Goal: Task Accomplishment & Management: Manage account settings

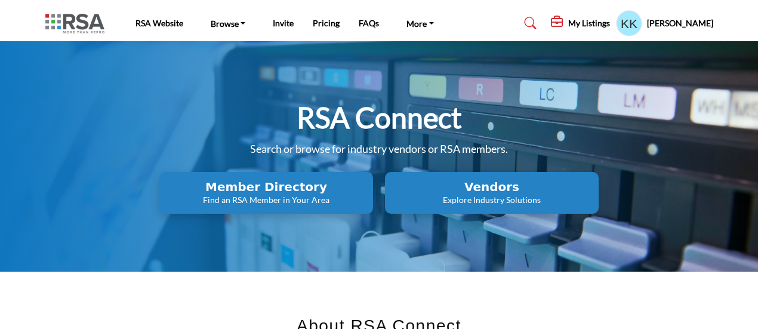
click at [253, 189] on h2 "Member Directory" at bounding box center [266, 187] width 207 height 14
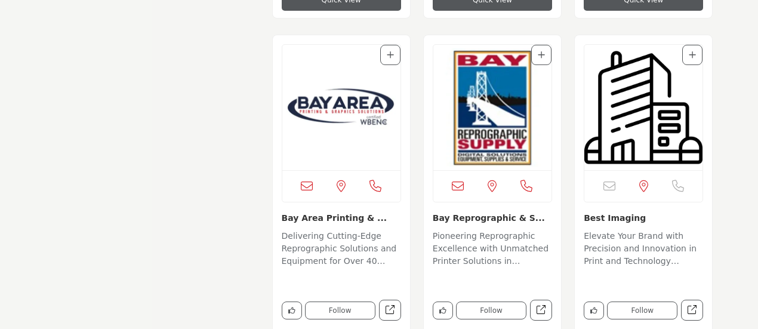
scroll to position [1373, 0]
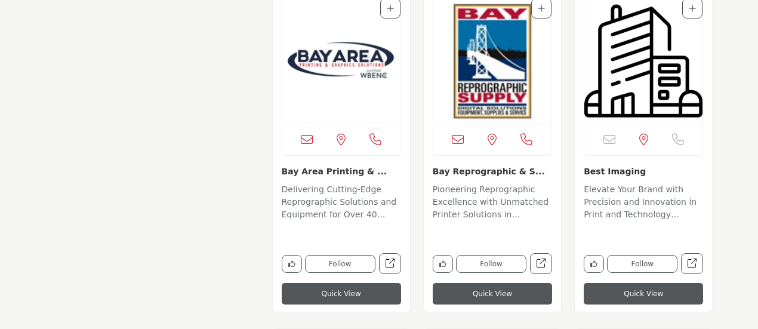
click at [647, 99] on img "Open Listing in new tab" at bounding box center [644, 60] width 118 height 125
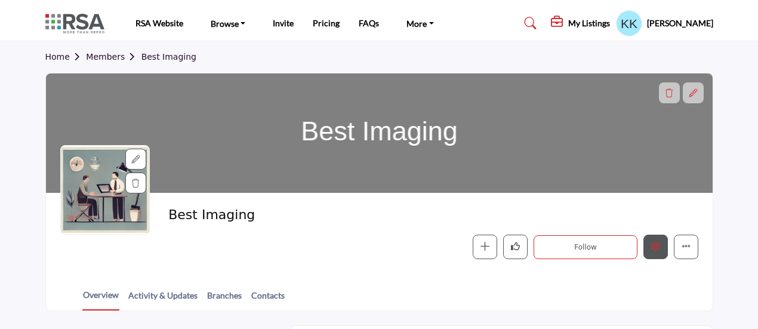
click at [653, 251] on button "Edit company" at bounding box center [656, 247] width 24 height 24
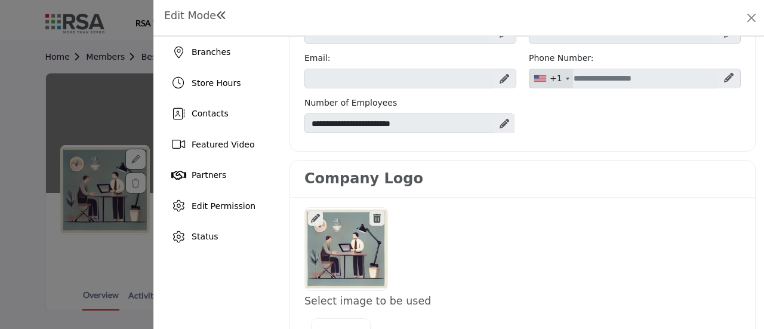
scroll to position [179, 0]
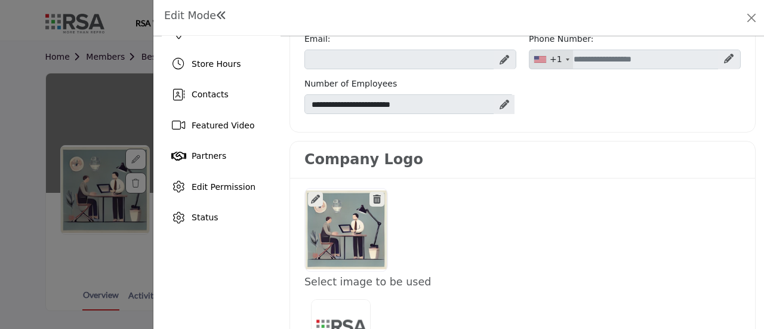
click at [376, 195] on icon at bounding box center [377, 199] width 8 height 9
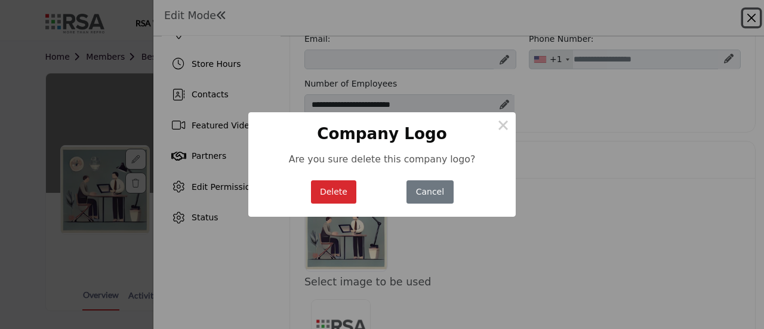
click at [333, 192] on button "Delete" at bounding box center [334, 191] width 46 height 23
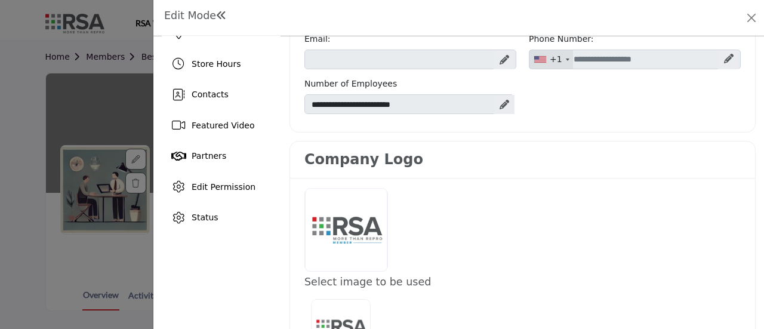
click at [357, 198] on div at bounding box center [346, 230] width 82 height 84
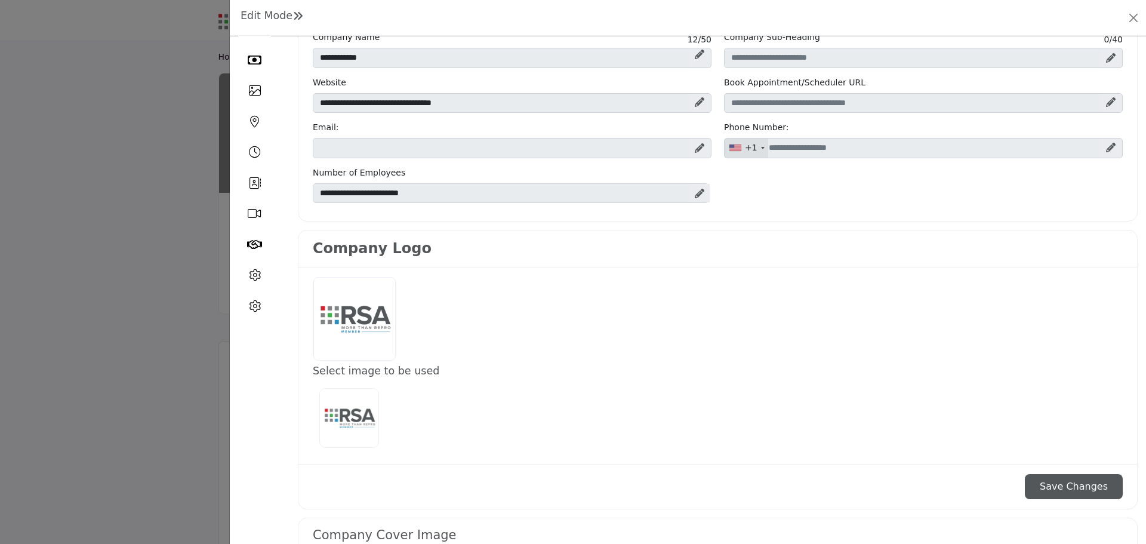
scroll to position [60, 0]
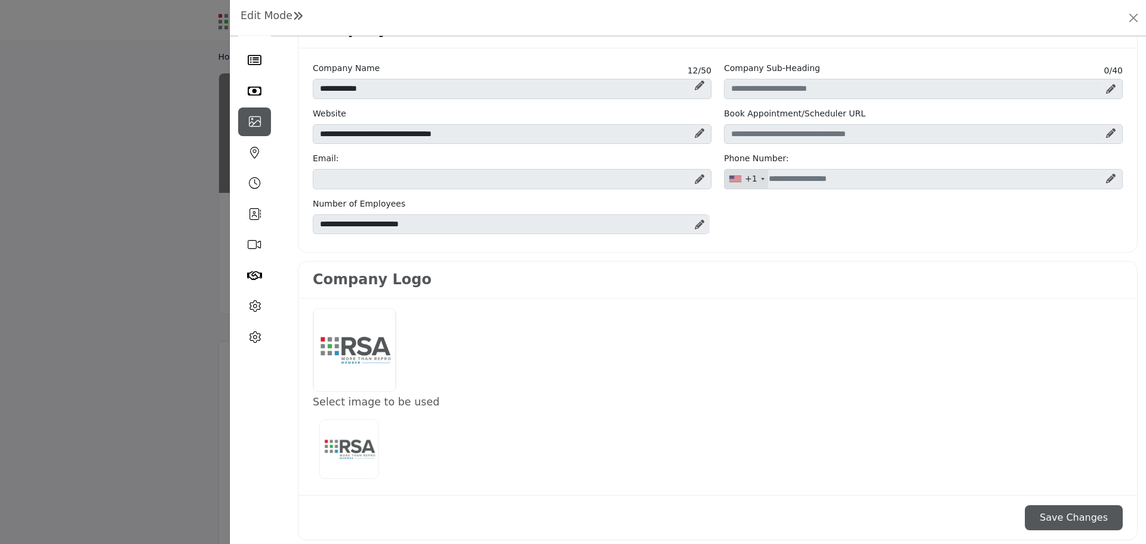
click at [253, 123] on icon at bounding box center [255, 122] width 12 height 12
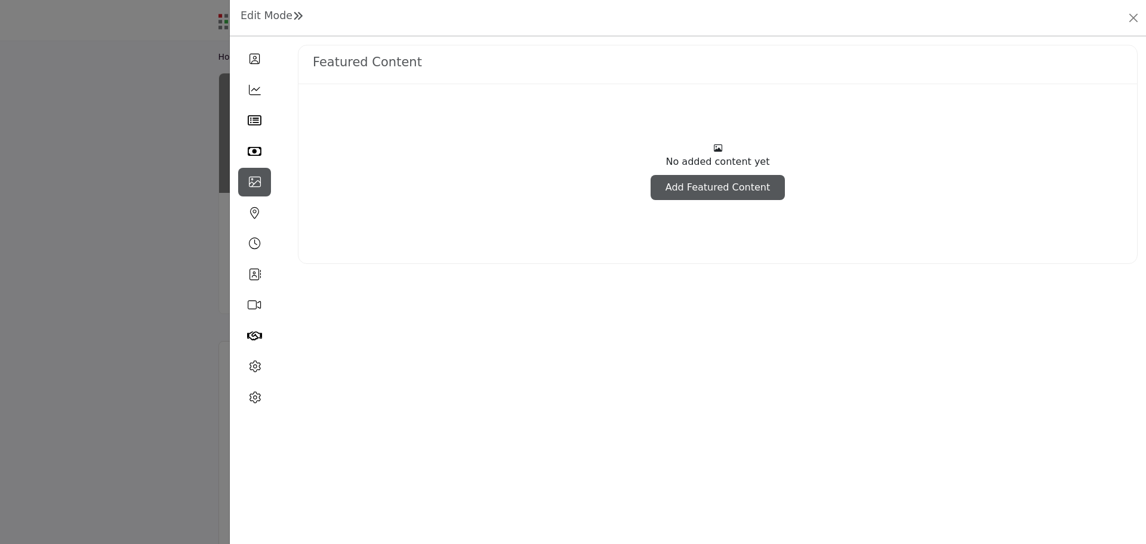
click at [257, 184] on icon at bounding box center [255, 182] width 12 height 12
click at [258, 59] on icon at bounding box center [255, 59] width 11 height 12
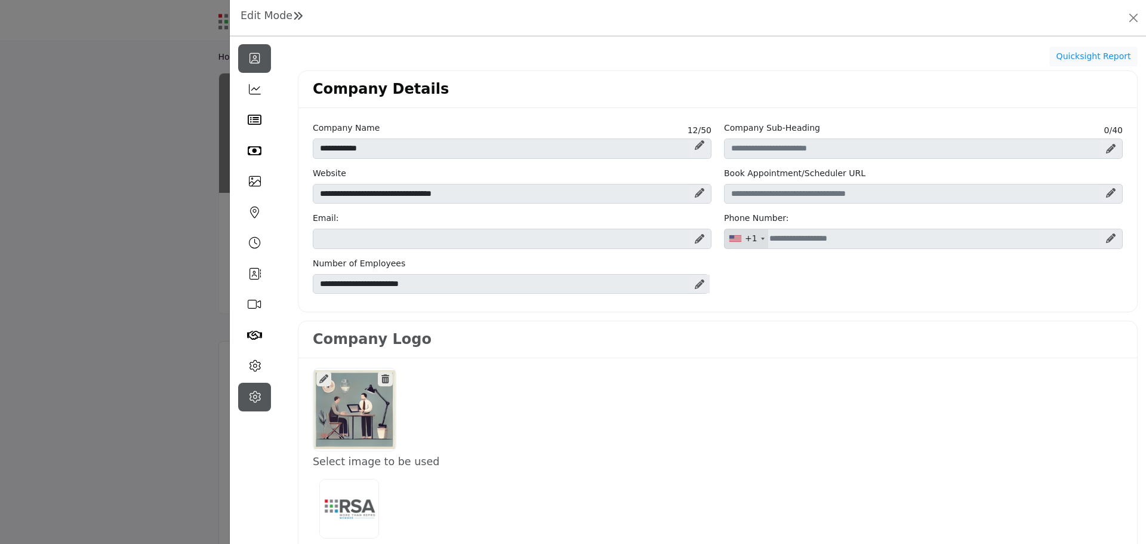
click at [251, 328] on icon at bounding box center [255, 397] width 12 height 12
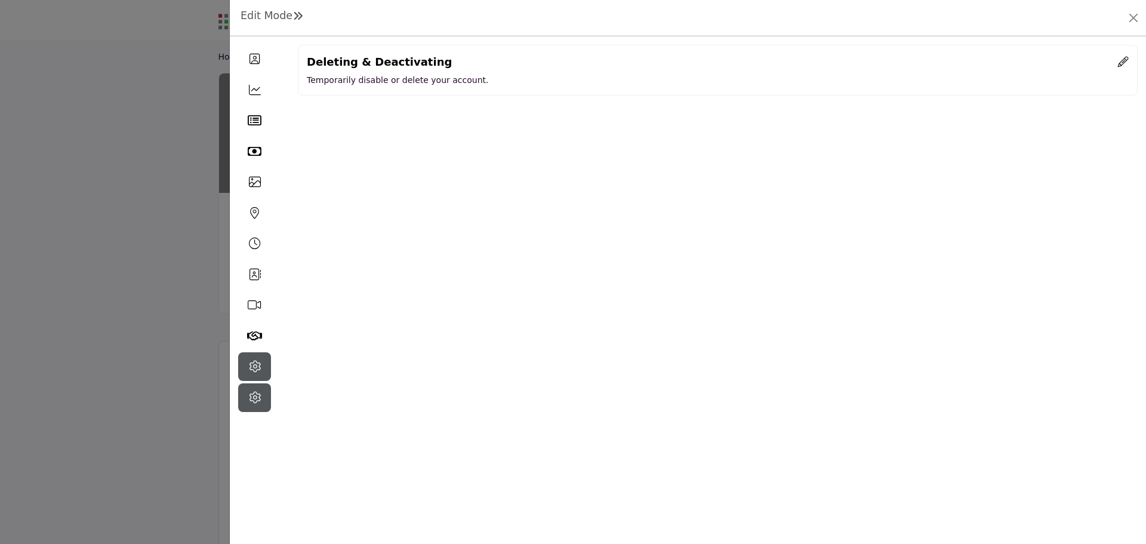
click at [253, 328] on icon at bounding box center [255, 367] width 12 height 12
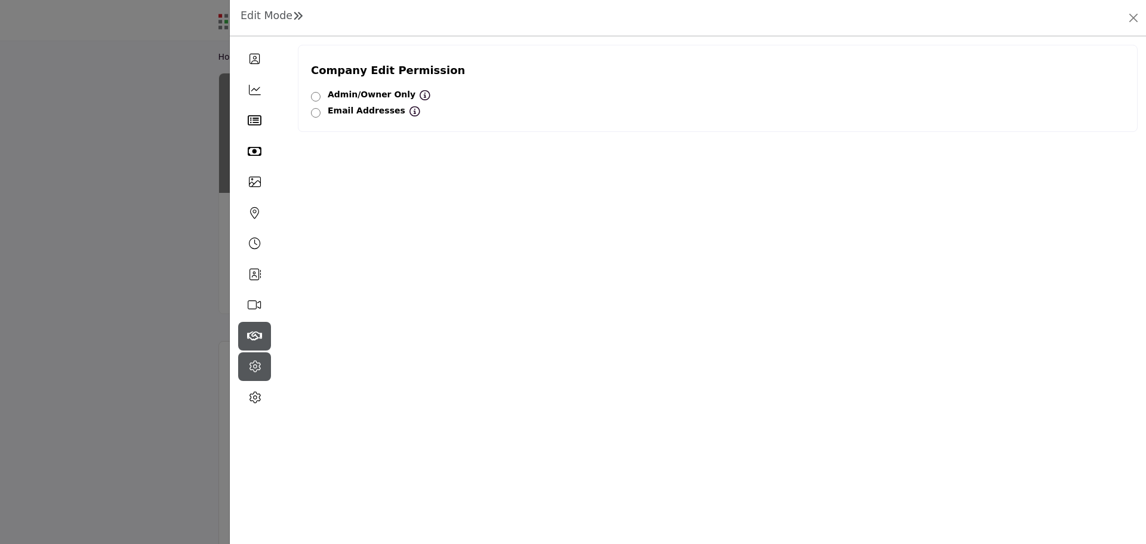
click at [258, 328] on icon at bounding box center [254, 336] width 15 height 12
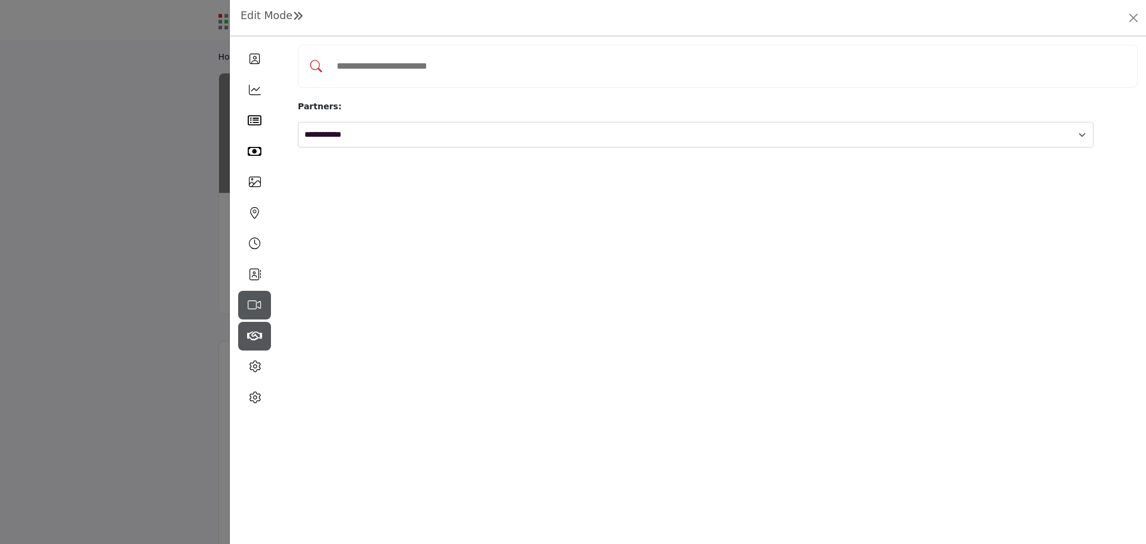
click at [253, 307] on icon at bounding box center [255, 305] width 14 height 12
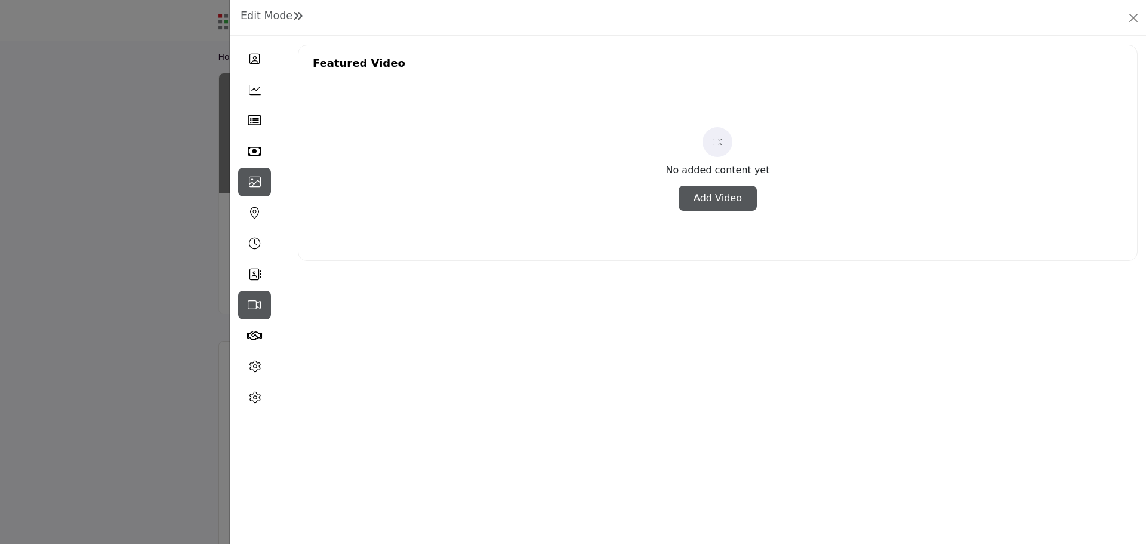
click at [257, 184] on icon at bounding box center [255, 182] width 12 height 12
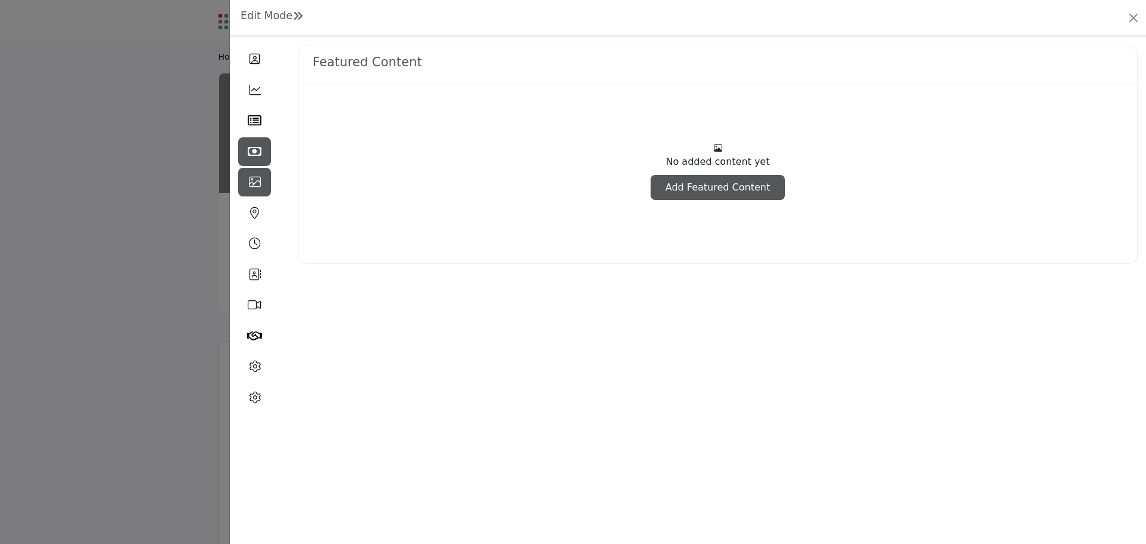
click at [253, 156] on icon at bounding box center [255, 152] width 14 height 12
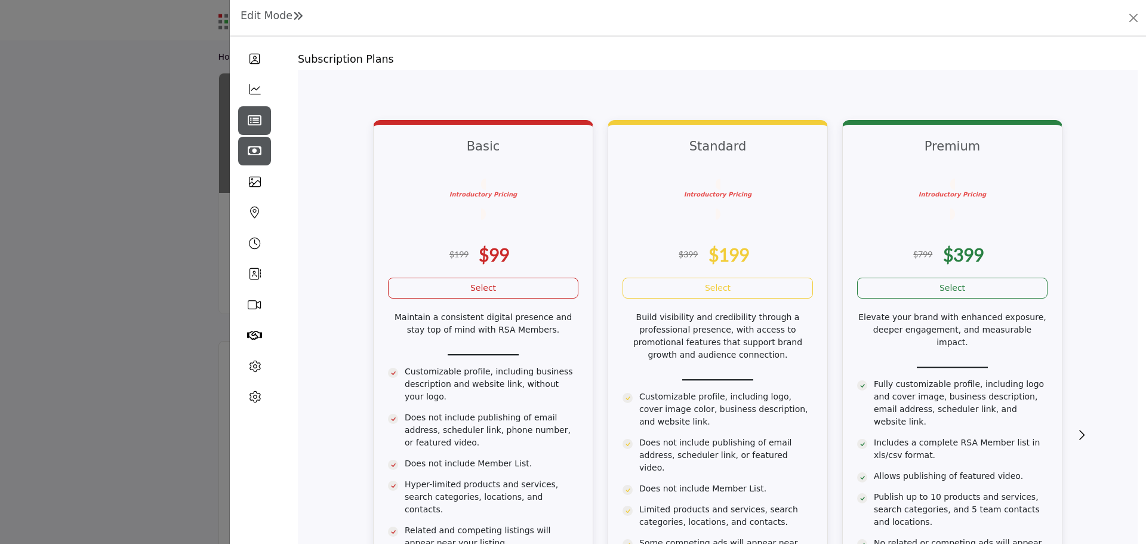
click at [253, 124] on icon at bounding box center [255, 121] width 14 height 12
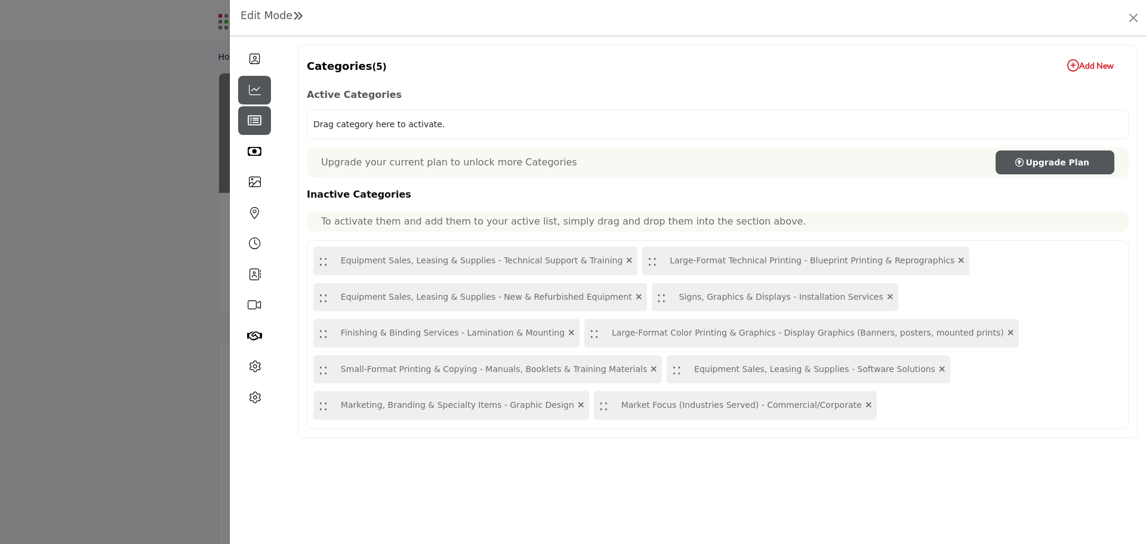
click at [262, 92] on div at bounding box center [255, 90] width 16 height 12
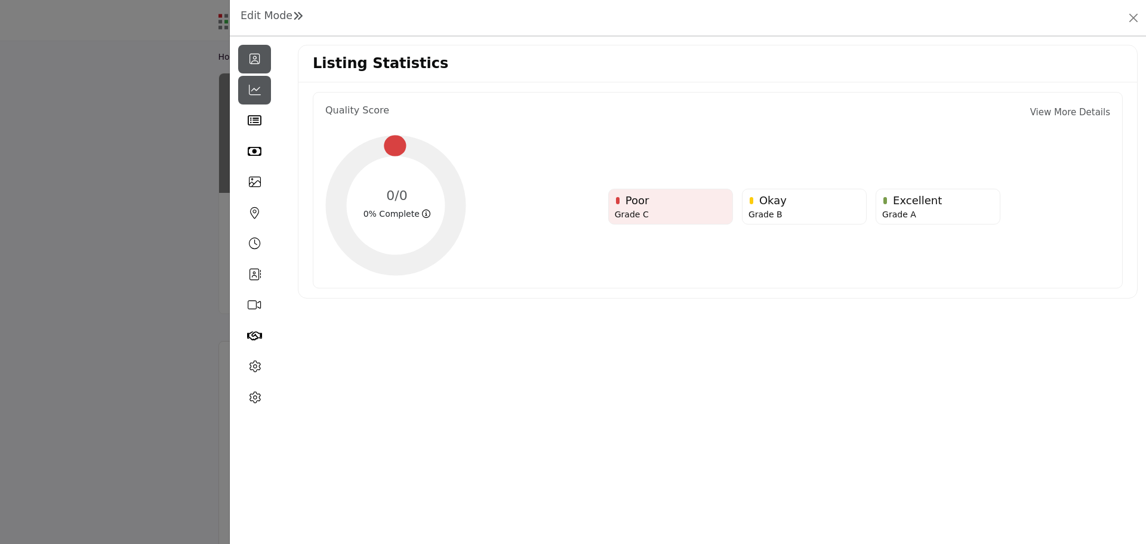
click at [254, 59] on icon at bounding box center [255, 59] width 11 height 12
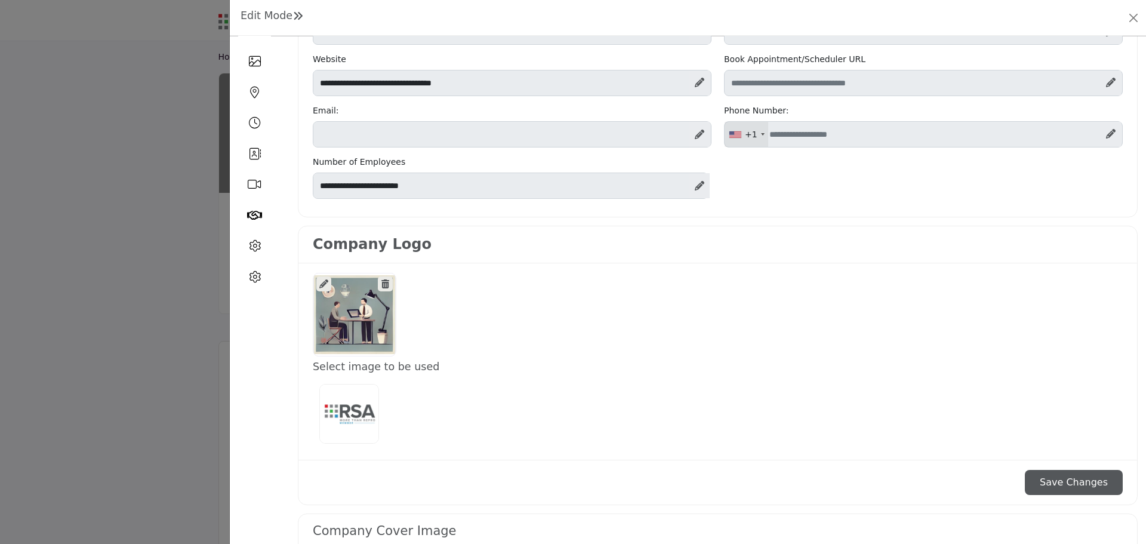
scroll to position [179, 0]
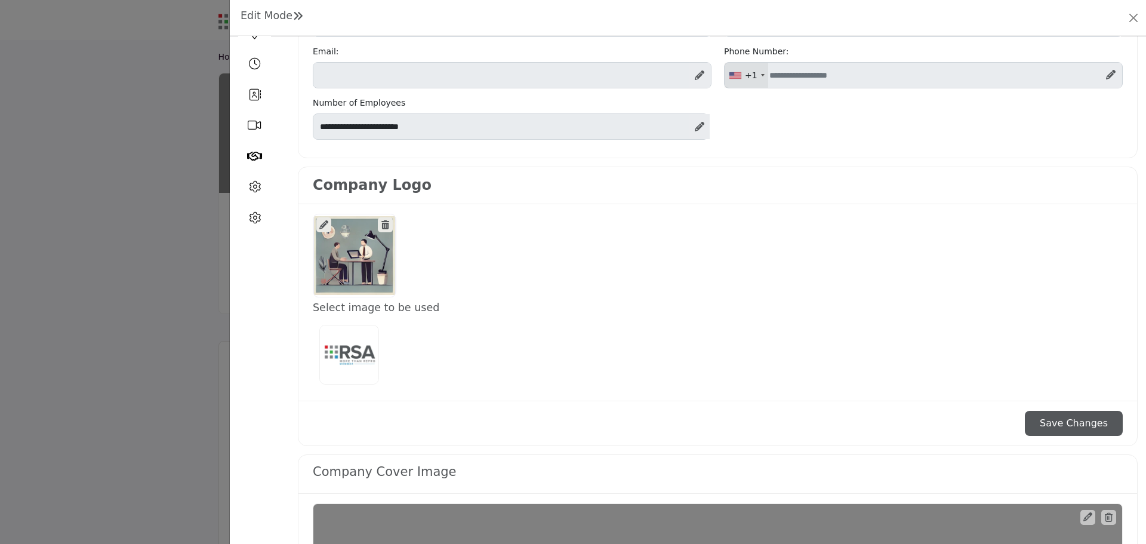
click at [325, 223] on icon at bounding box center [323, 224] width 9 height 9
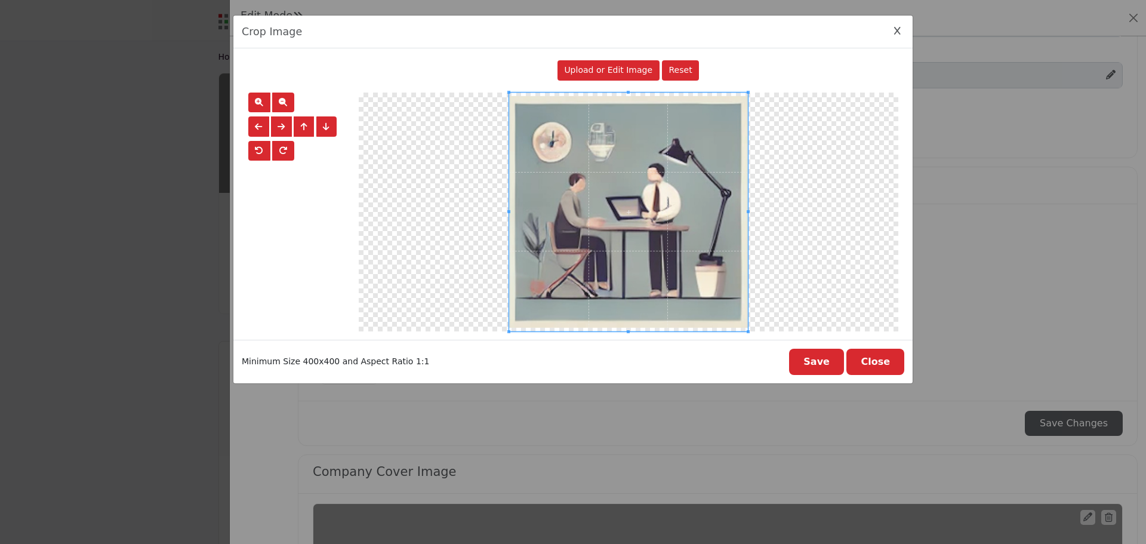
click at [609, 67] on span "Upload or Edit Image" at bounding box center [608, 70] width 88 height 10
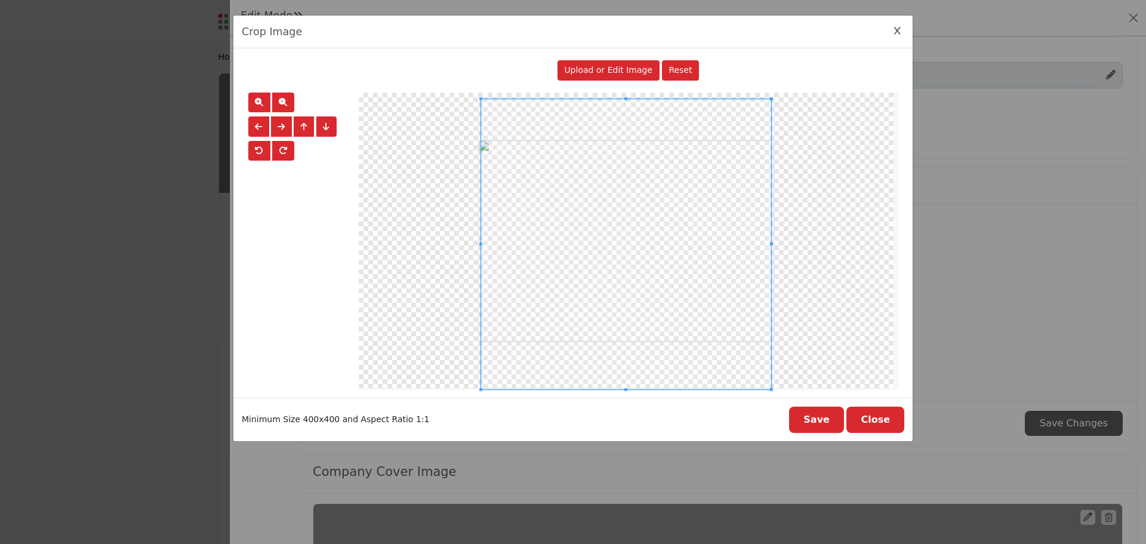
click at [628, 99] on div at bounding box center [626, 244] width 290 height 290
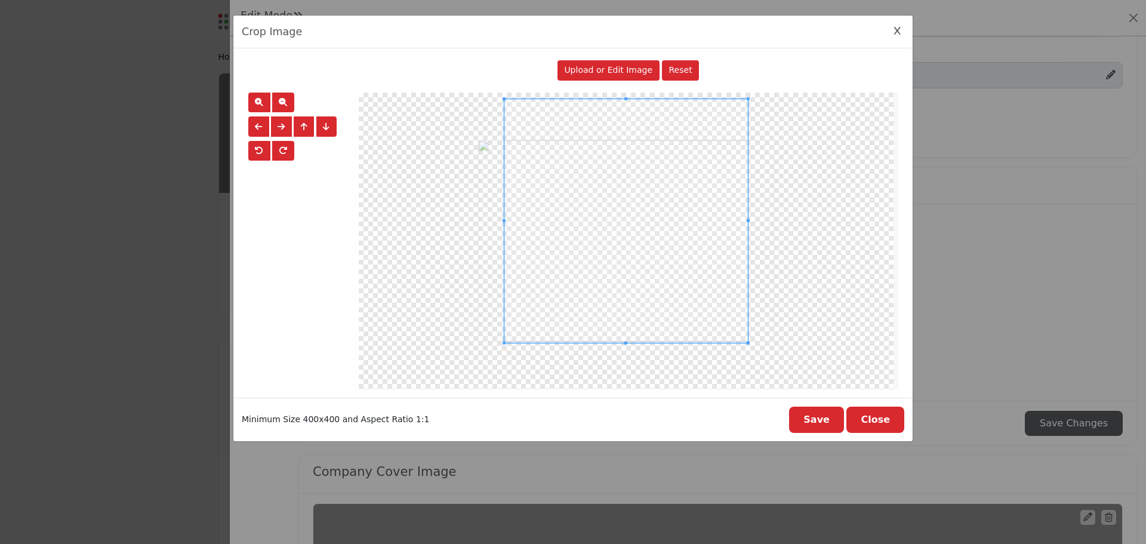
click at [633, 328] on div at bounding box center [627, 221] width 244 height 244
click at [260, 150] on span "button" at bounding box center [259, 150] width 8 height 8
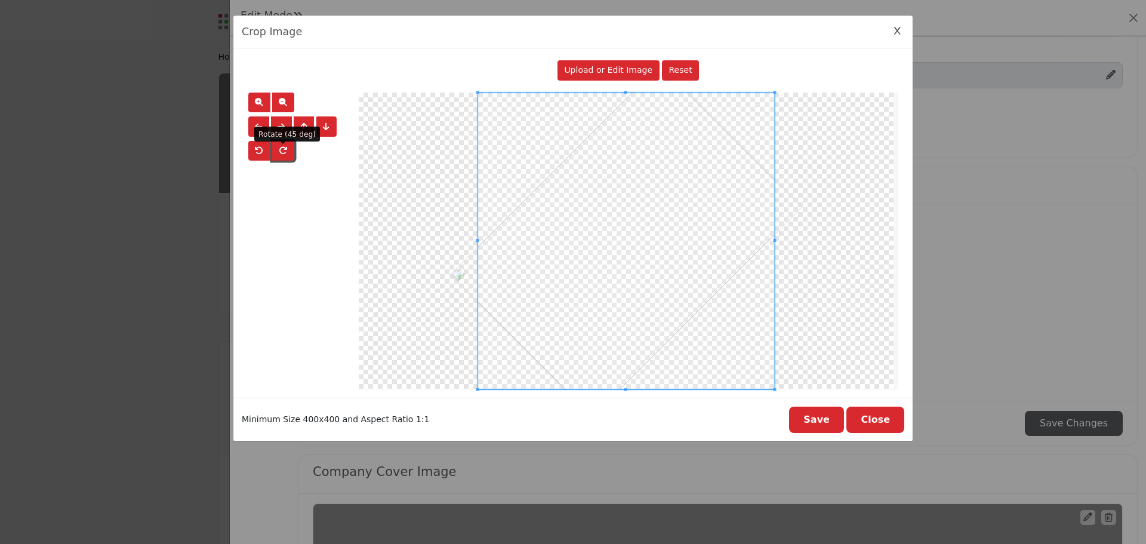
click at [282, 147] on span "button" at bounding box center [283, 150] width 8 height 8
click at [260, 126] on span "button" at bounding box center [258, 126] width 7 height 8
click at [276, 126] on button "button" at bounding box center [281, 126] width 21 height 20
click at [758, 328] on button "Save" at bounding box center [816, 420] width 55 height 26
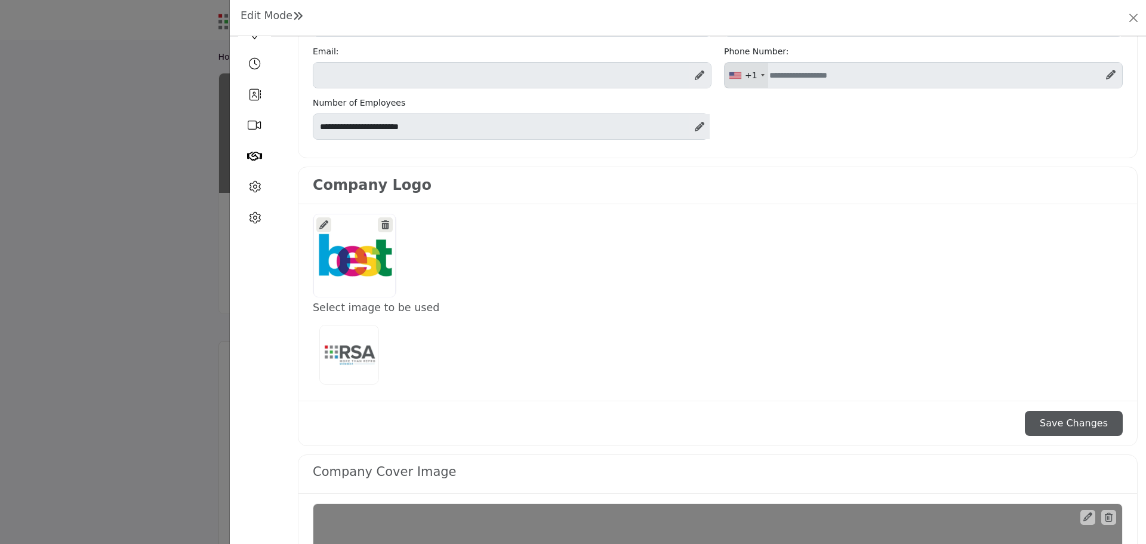
click at [758, 328] on button "Save Changes" at bounding box center [1074, 423] width 98 height 25
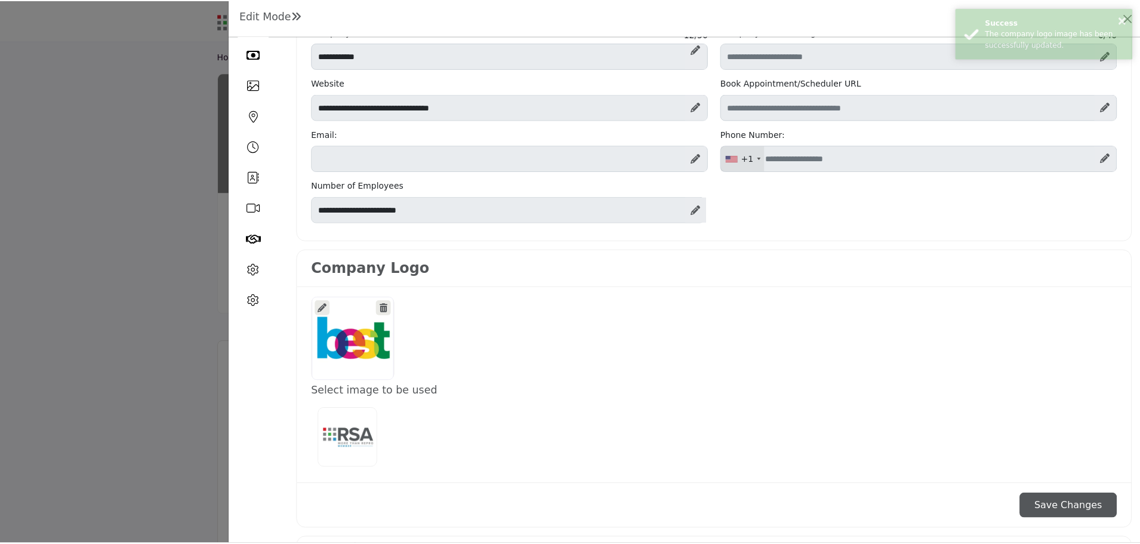
scroll to position [0, 0]
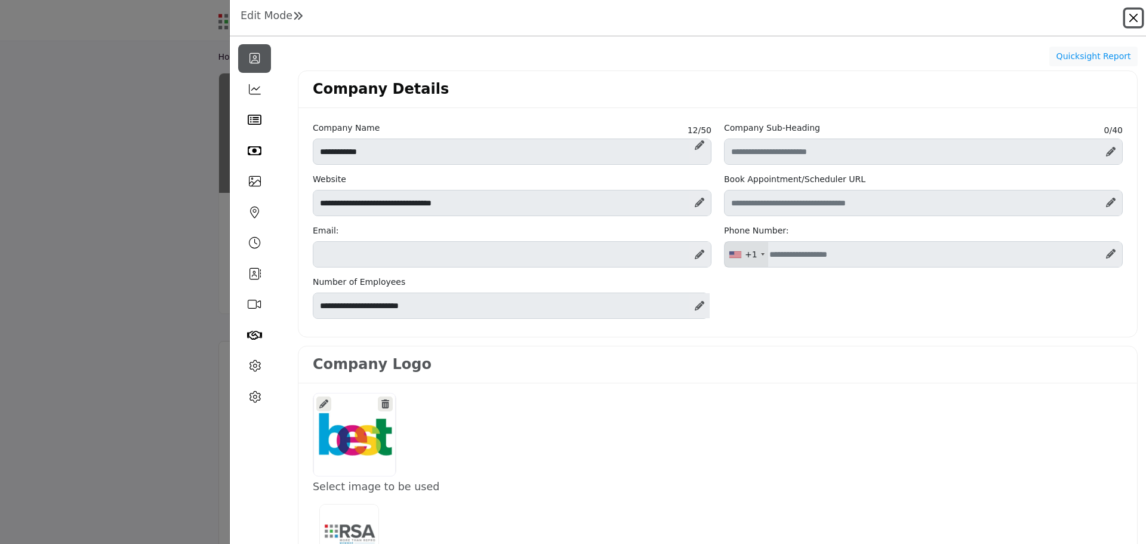
click at [758, 20] on button "Close" at bounding box center [1133, 18] width 17 height 17
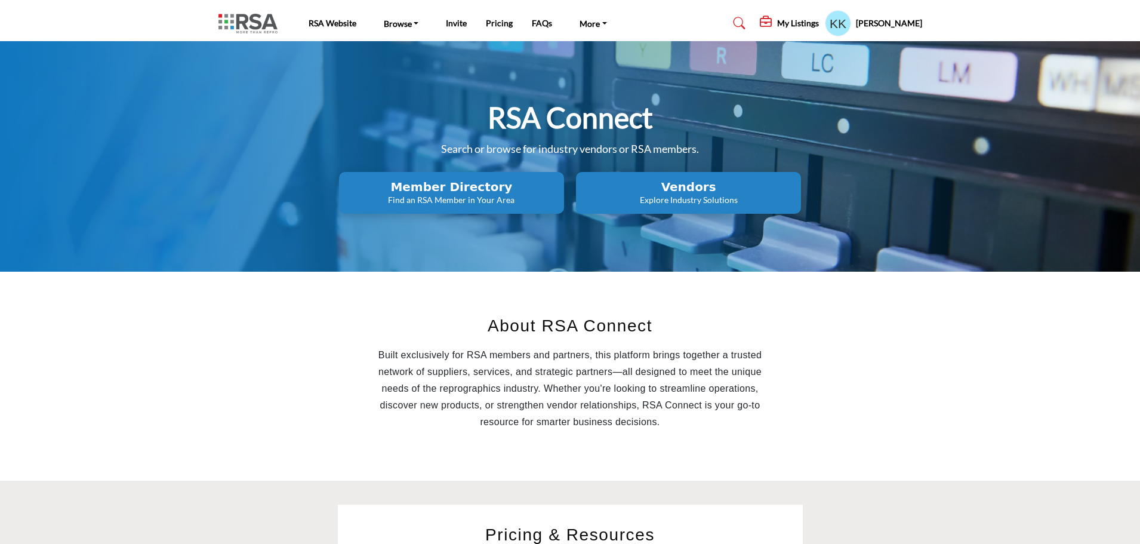
click at [443, 190] on h2 "Member Directory" at bounding box center [452, 187] width 218 height 14
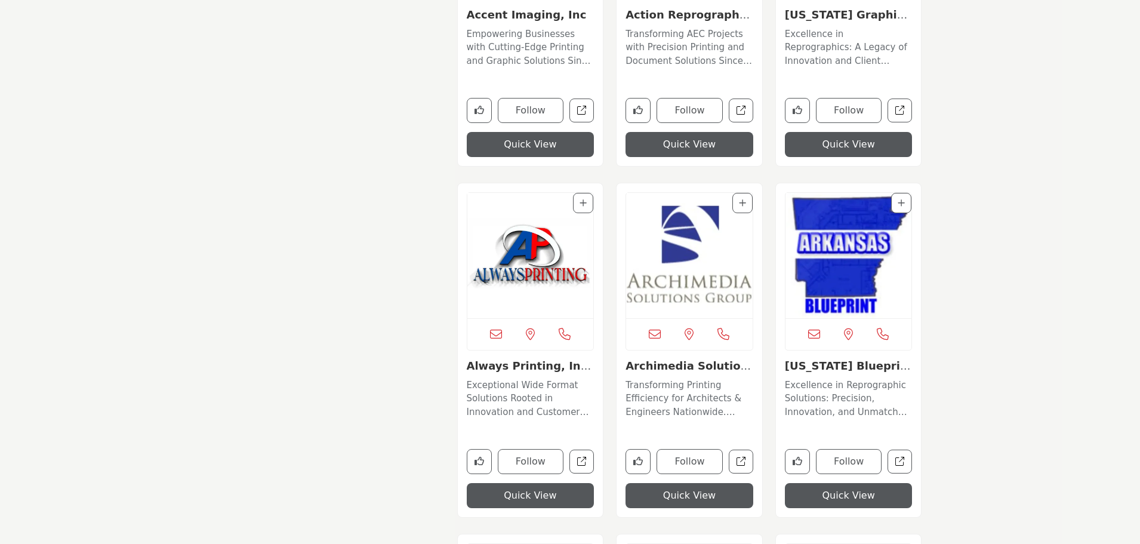
scroll to position [1254, 0]
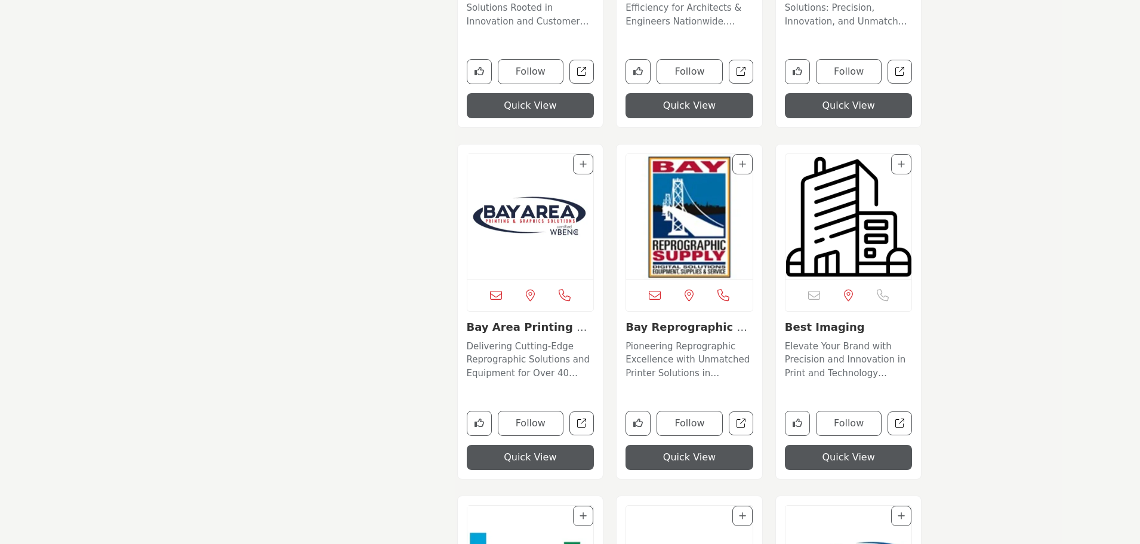
click at [840, 248] on img "Open Listing in new tab" at bounding box center [849, 216] width 127 height 125
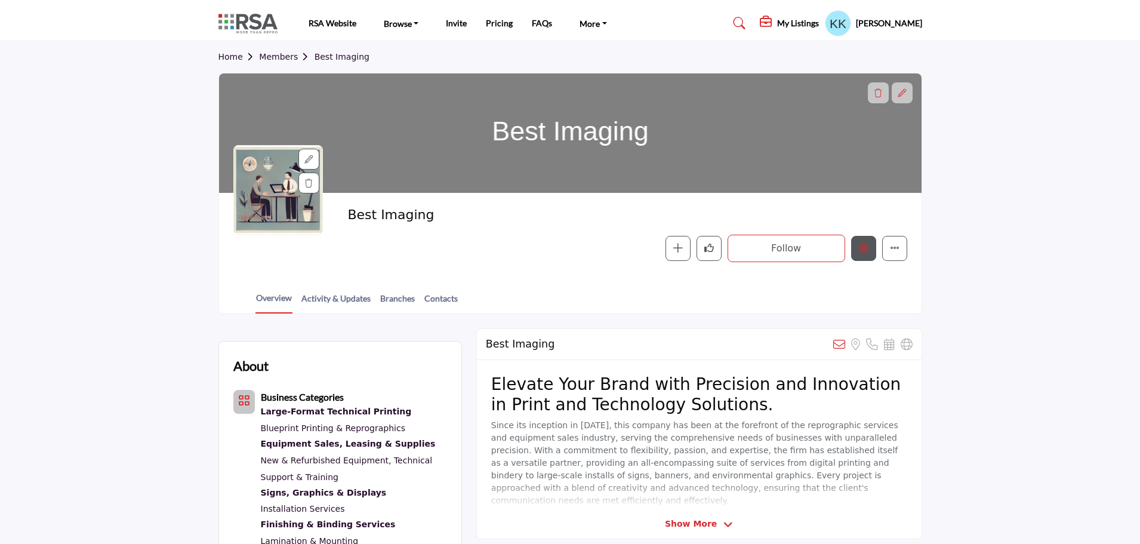
click at [867, 250] on icon "Edit company" at bounding box center [864, 248] width 10 height 10
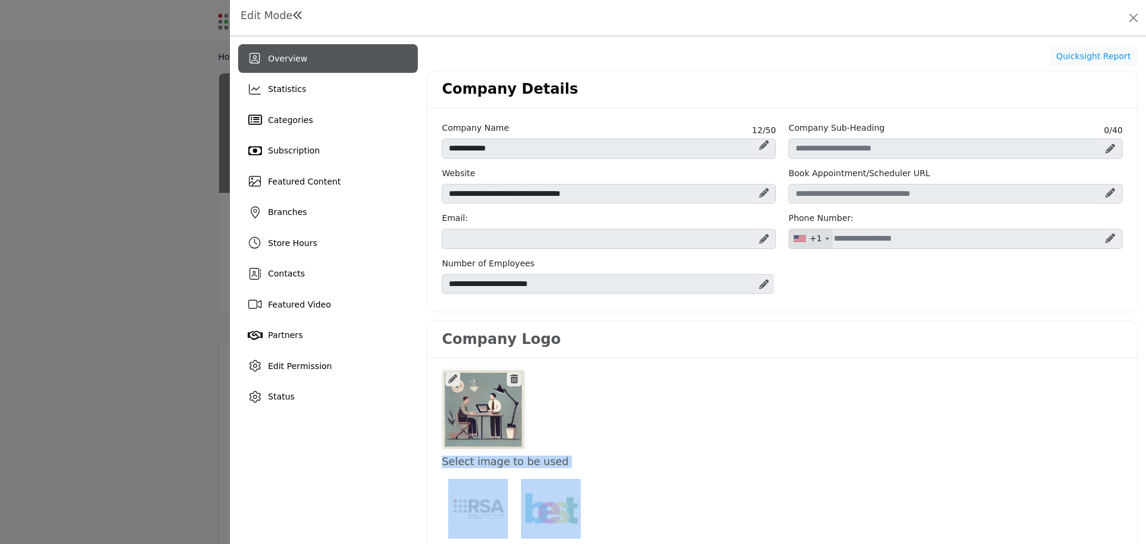
drag, startPoint x: 551, startPoint y: 513, endPoint x: 509, endPoint y: 393, distance: 127.8
click at [505, 392] on div "Select image to be used" at bounding box center [782, 456] width 710 height 196
click at [512, 377] on icon at bounding box center [514, 378] width 8 height 9
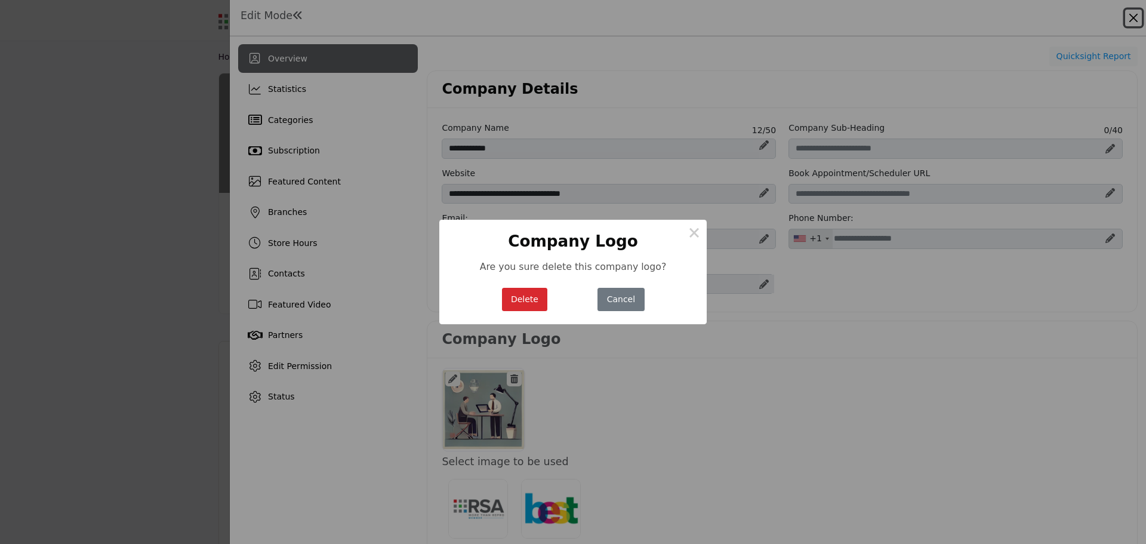
click at [531, 296] on button "Delete" at bounding box center [525, 299] width 46 height 23
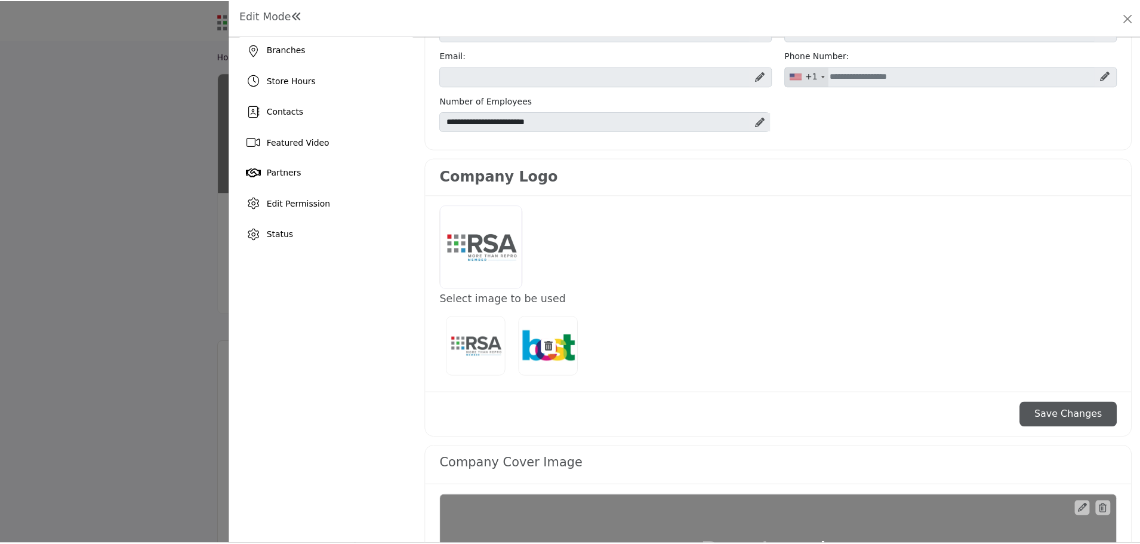
scroll to position [179, 0]
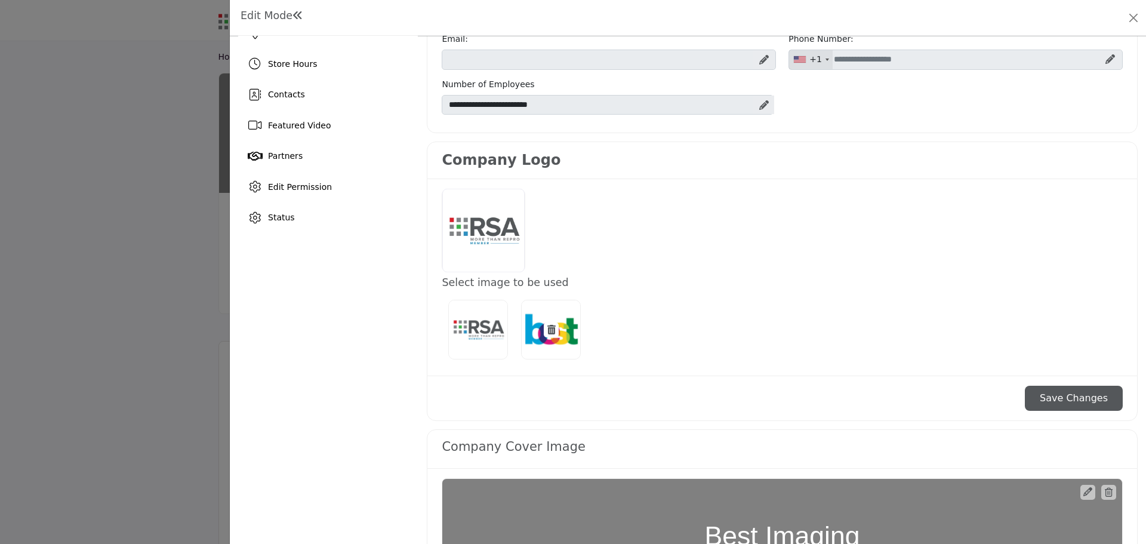
click at [552, 329] on icon at bounding box center [552, 330] width 8 height 10
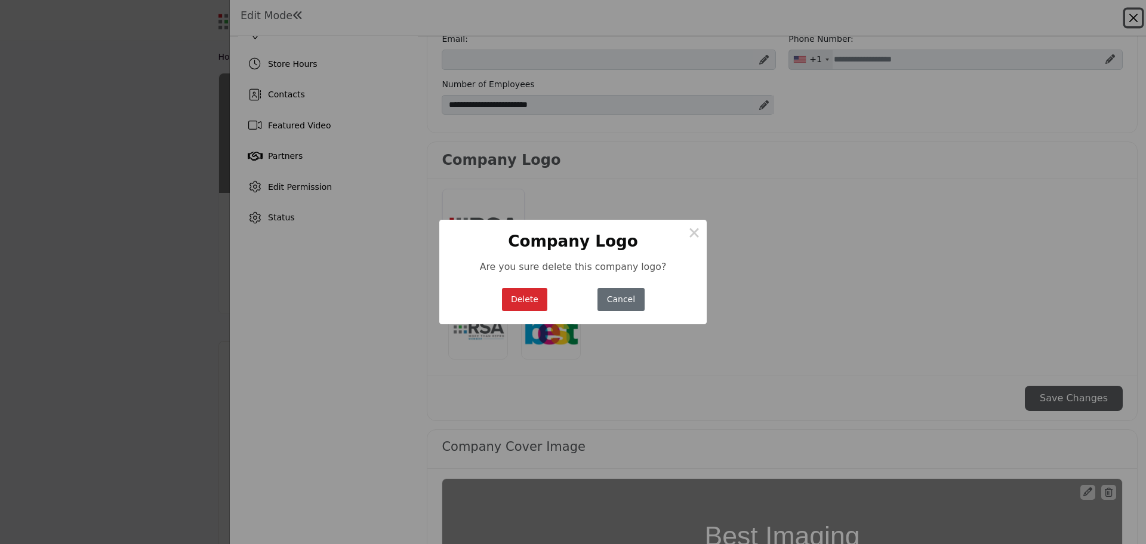
click at [626, 298] on button "Cancel" at bounding box center [621, 299] width 47 height 23
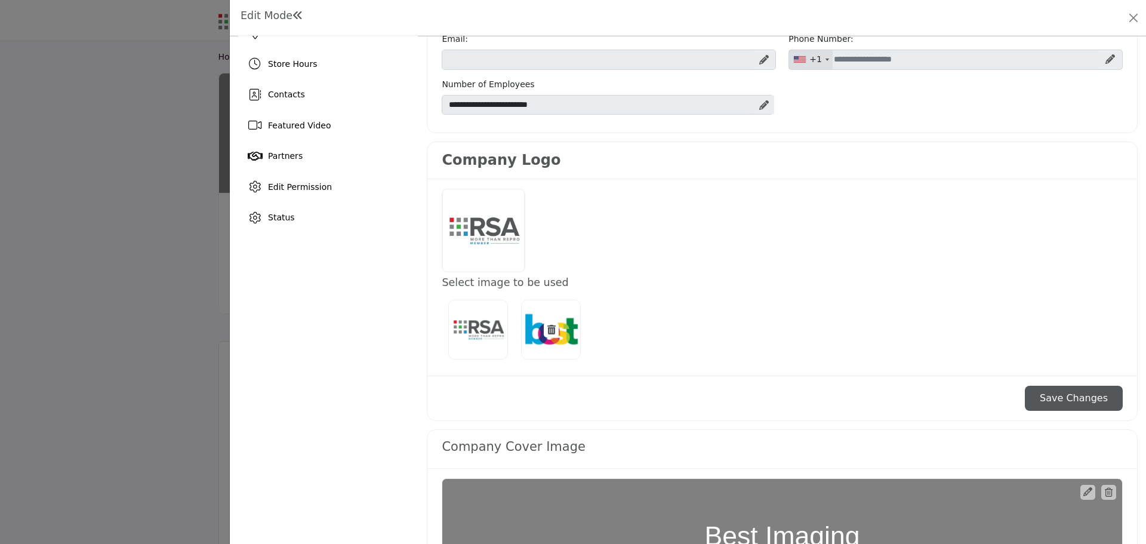
click at [561, 346] on img at bounding box center [551, 330] width 60 height 60
click at [1066, 395] on button "Save Changes" at bounding box center [1074, 398] width 98 height 25
click at [1131, 15] on button "Close" at bounding box center [1133, 18] width 17 height 17
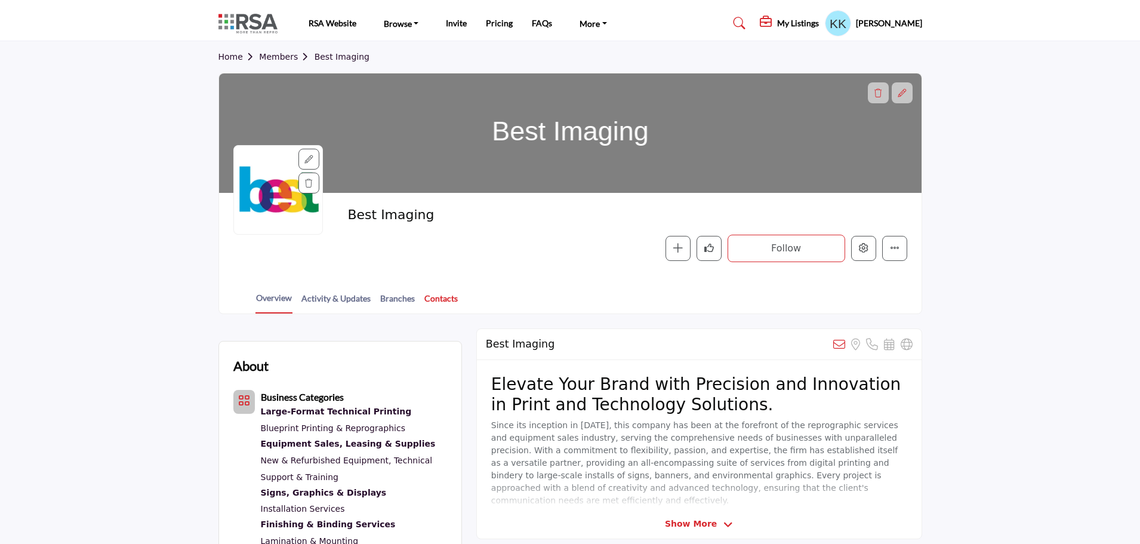
click at [444, 297] on link "Contacts" at bounding box center [441, 302] width 35 height 21
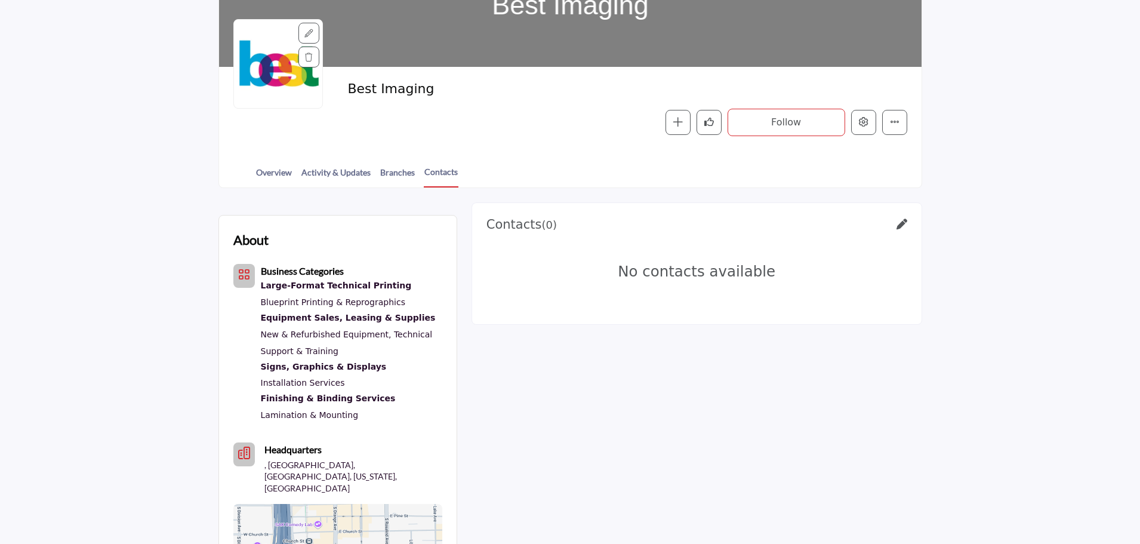
scroll to position [179, 0]
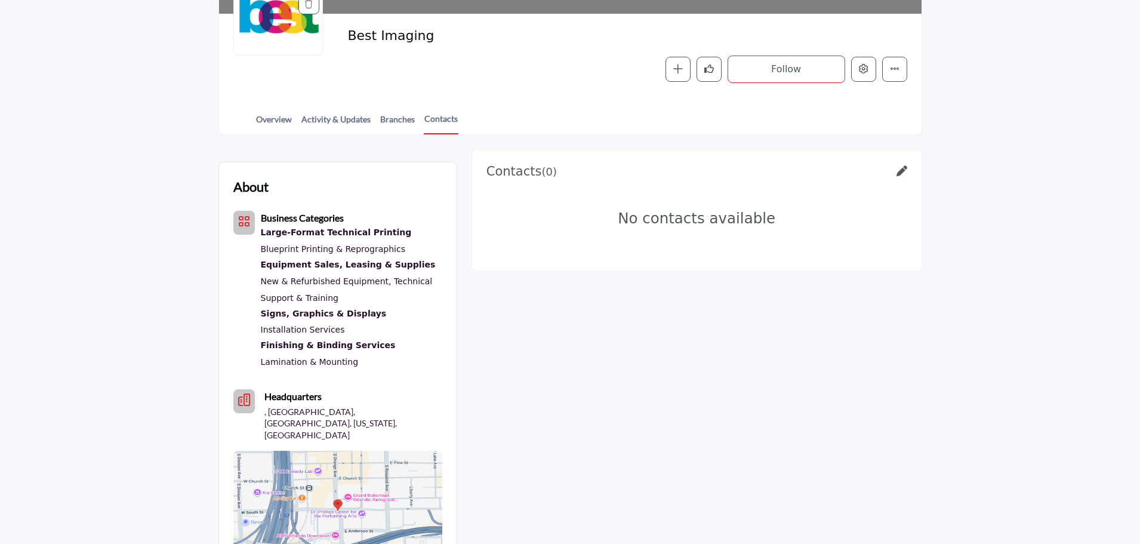
click at [247, 404] on icon "Headquarter icon" at bounding box center [244, 400] width 12 height 12
click at [389, 117] on link "Branches" at bounding box center [398, 123] width 36 height 21
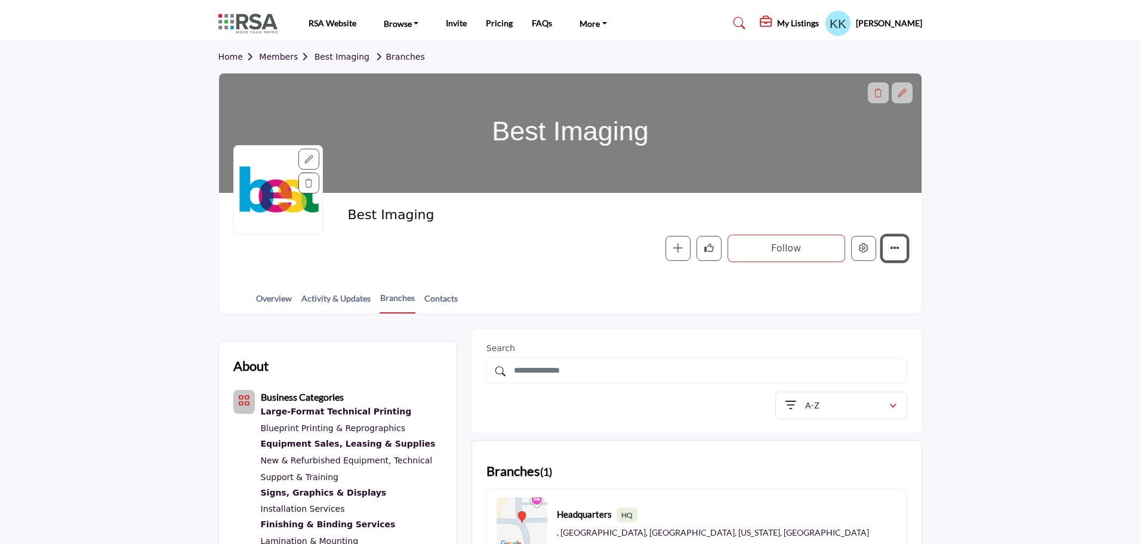
click at [893, 248] on icon "More details" at bounding box center [895, 248] width 10 height 10
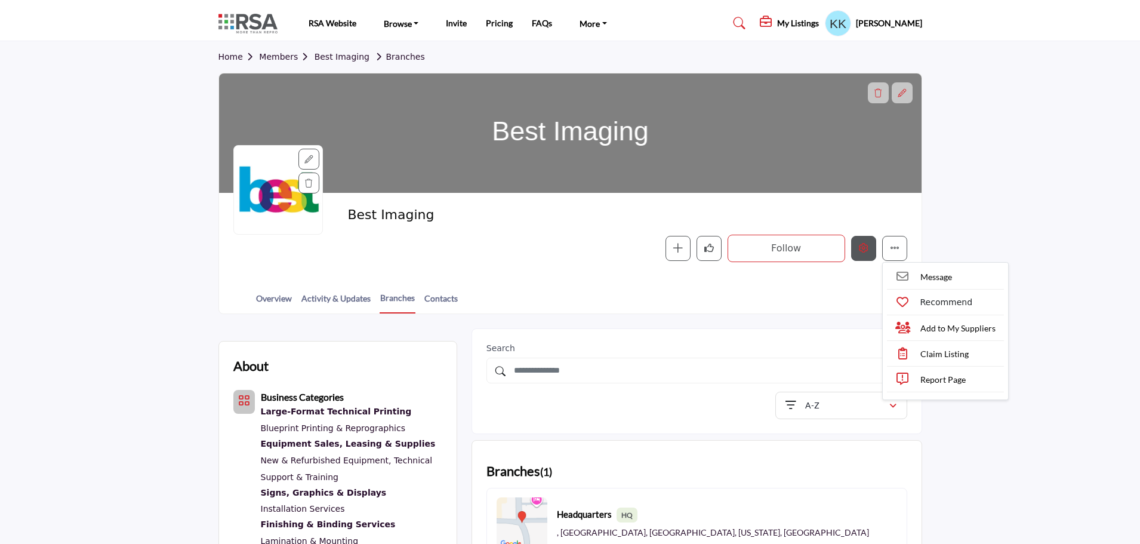
click at [862, 248] on icon "Edit company" at bounding box center [864, 248] width 10 height 10
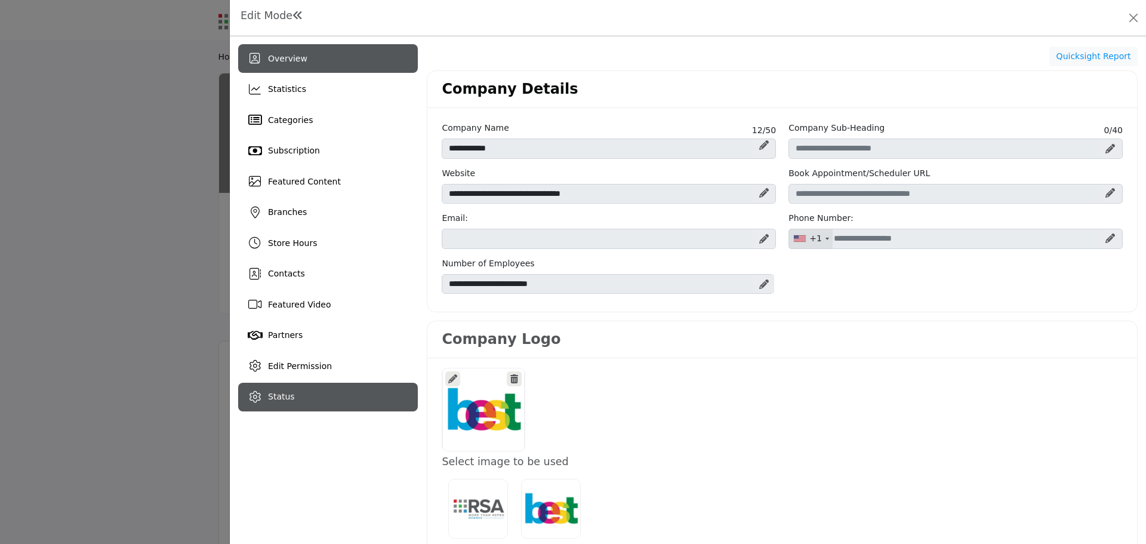
click at [256, 395] on icon at bounding box center [255, 397] width 12 height 12
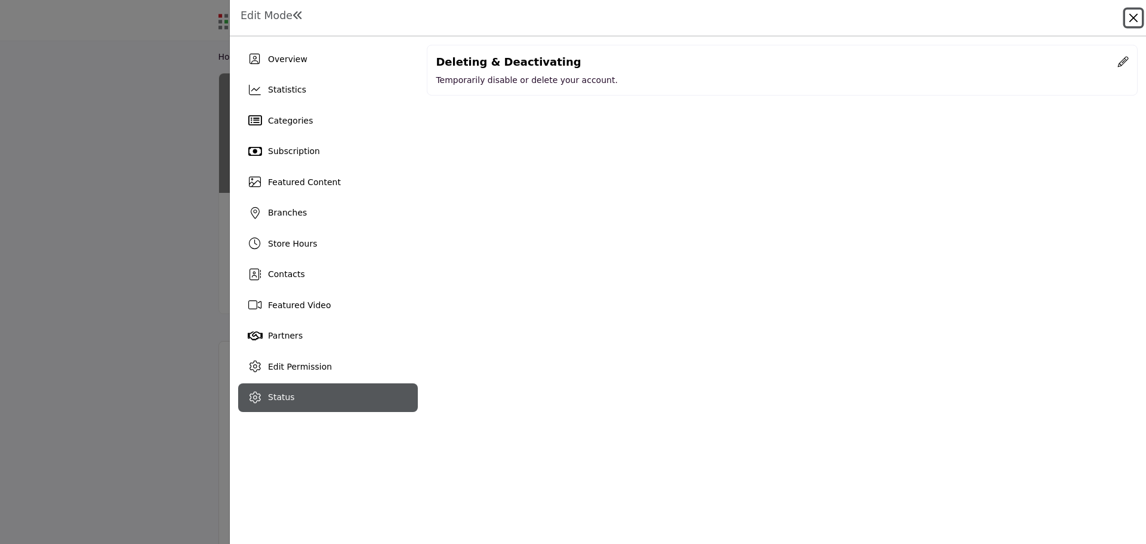
click at [1137, 19] on button "Close" at bounding box center [1133, 18] width 17 height 17
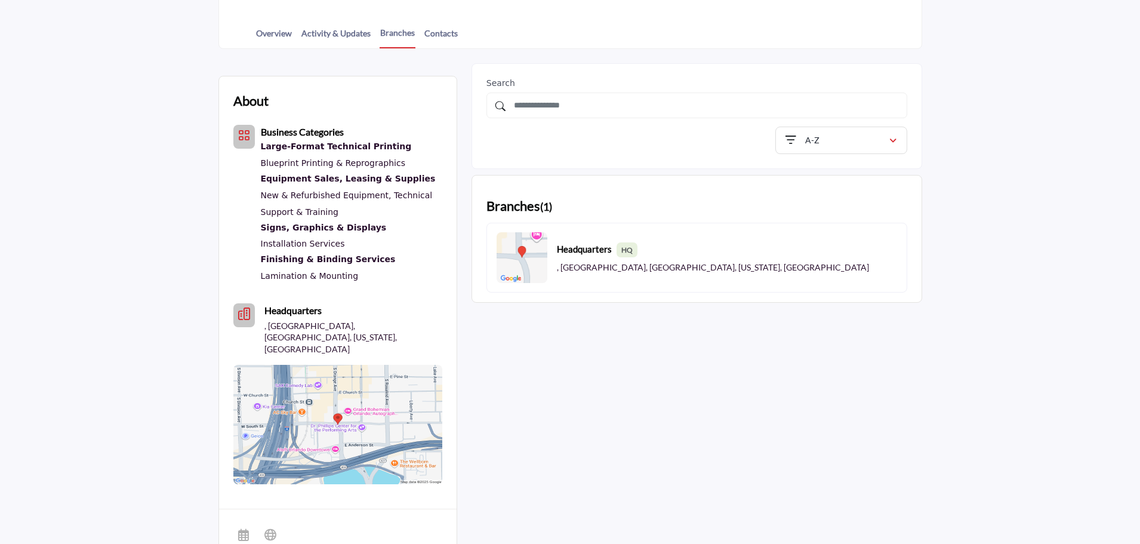
scroll to position [299, 0]
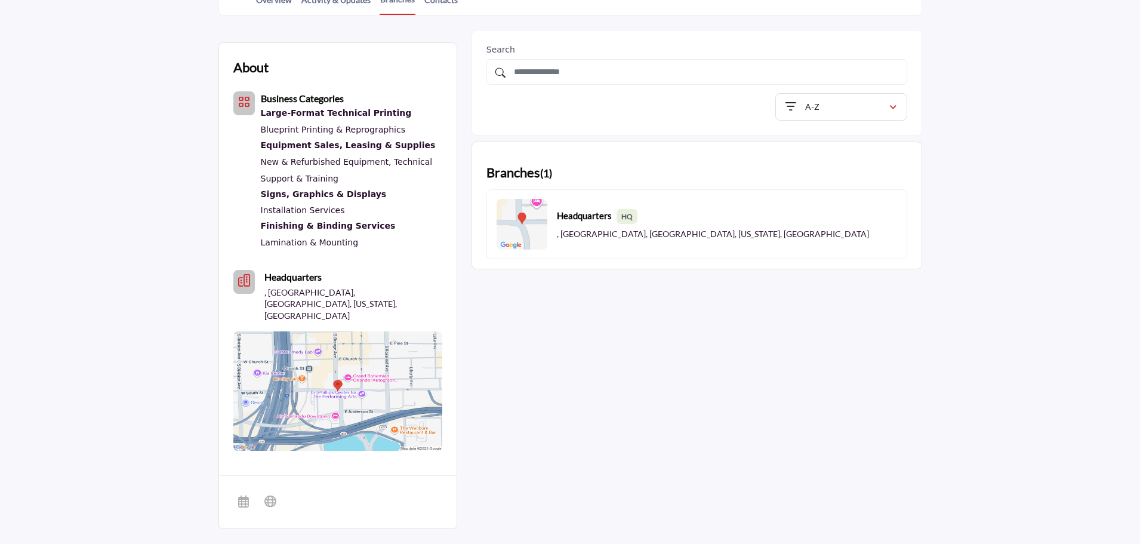
click at [247, 282] on icon "Headquarter icon" at bounding box center [244, 281] width 12 height 12
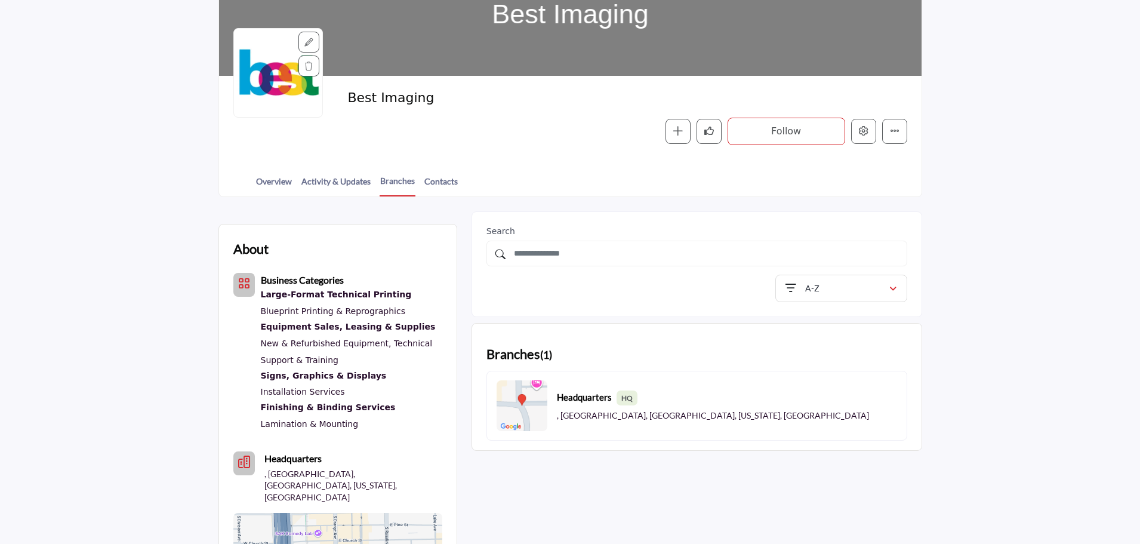
scroll to position [0, 0]
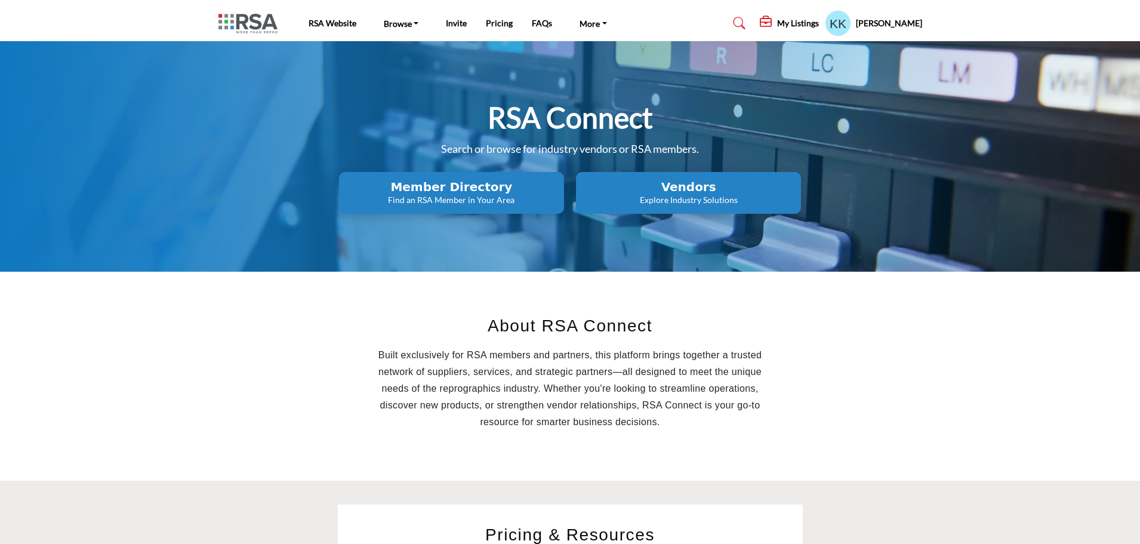
click at [466, 183] on h2 "Member Directory" at bounding box center [452, 187] width 218 height 14
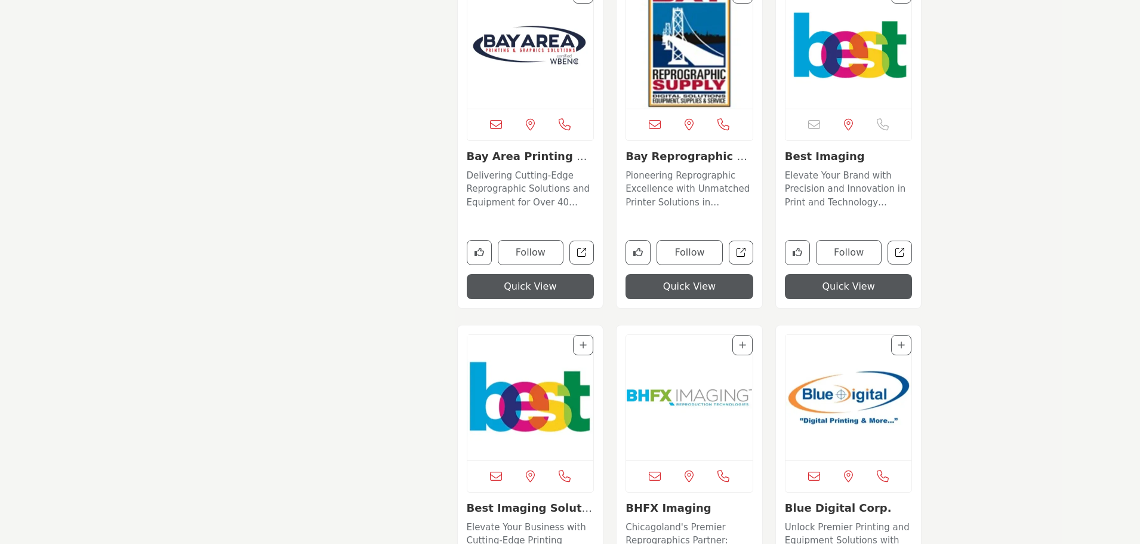
scroll to position [1552, 0]
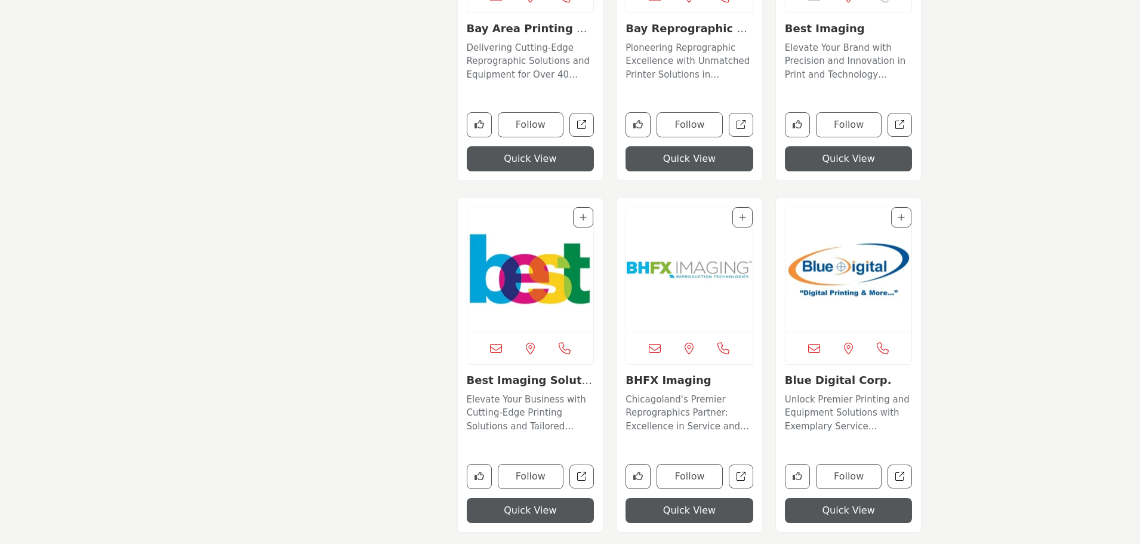
click at [546, 279] on img "Open Listing in new tab" at bounding box center [530, 269] width 127 height 125
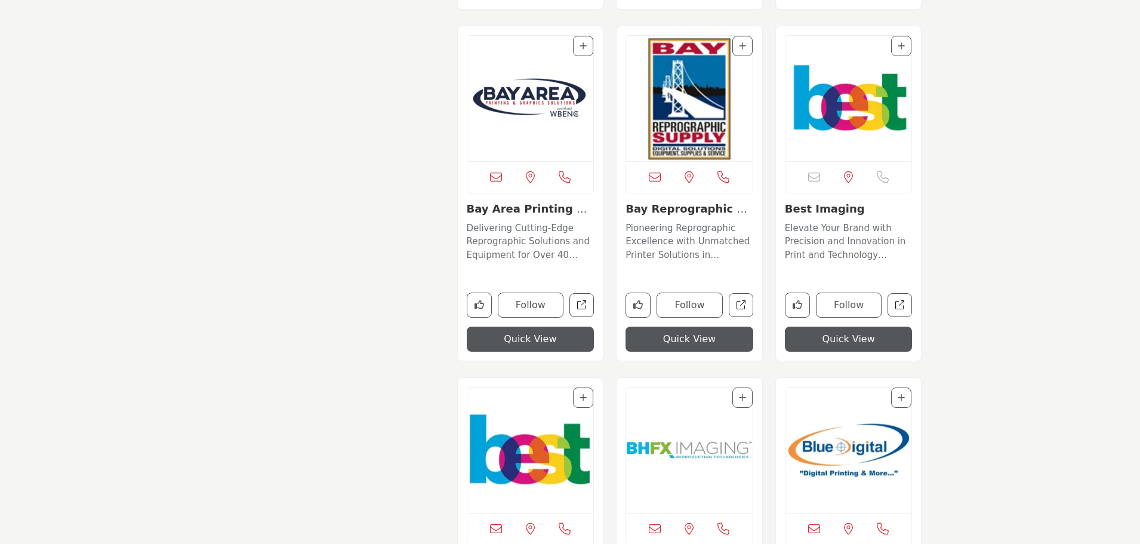
scroll to position [1373, 0]
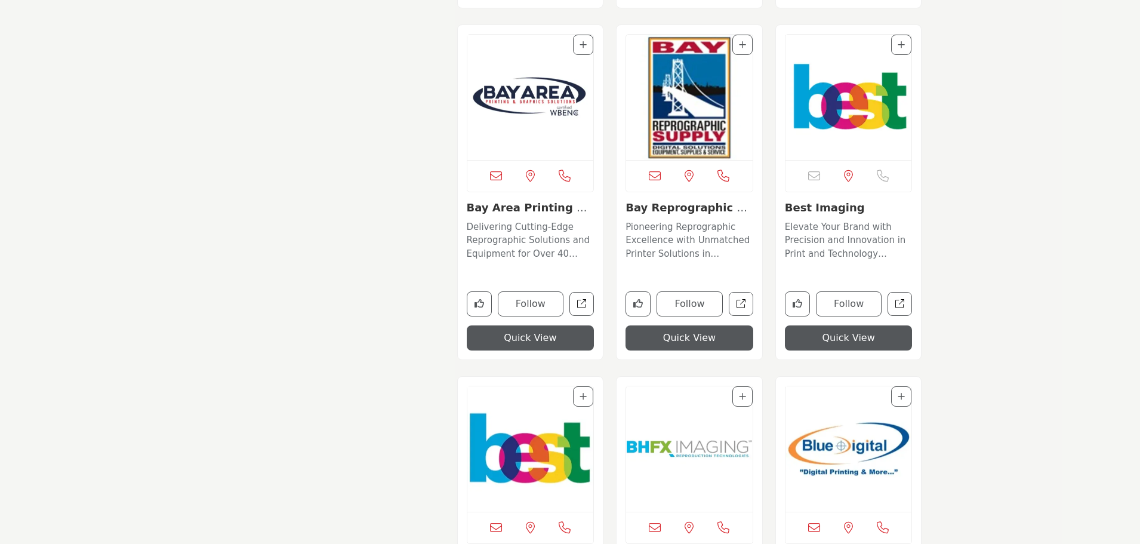
click at [841, 118] on img "Open Listing in new tab" at bounding box center [849, 97] width 127 height 125
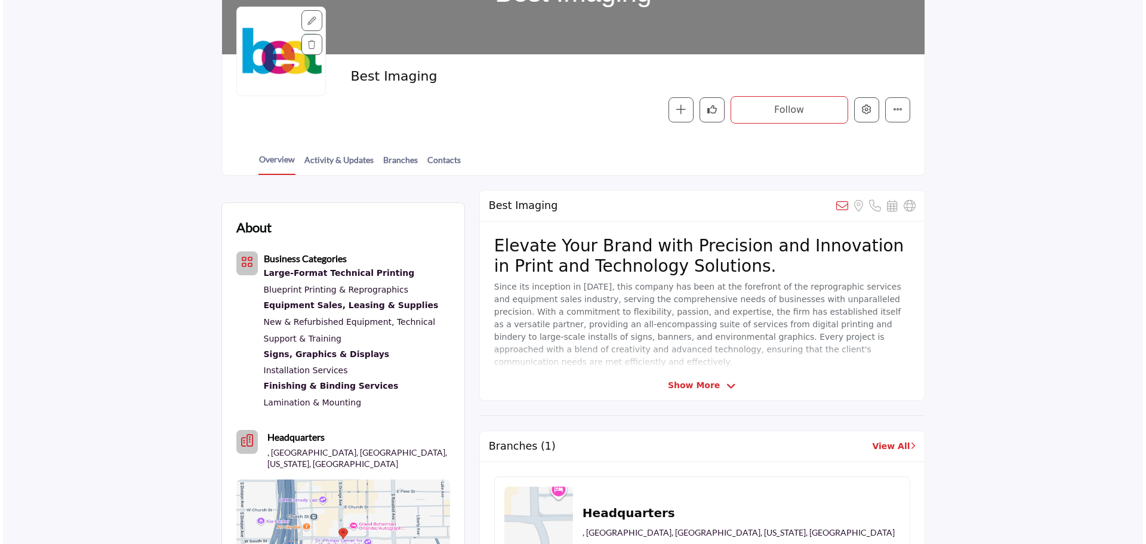
scroll to position [38, 0]
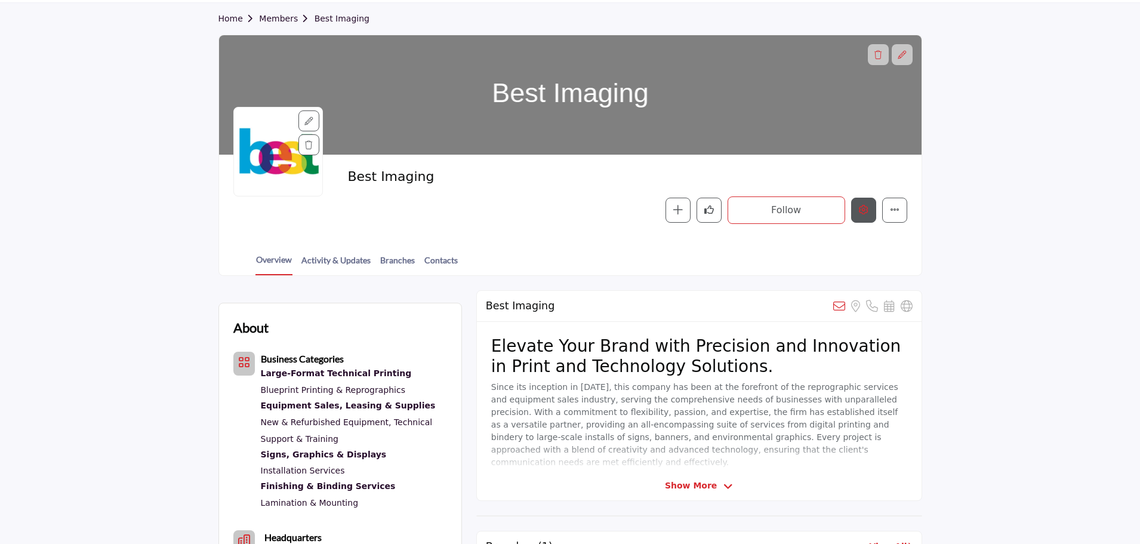
click at [860, 213] on icon "Edit company" at bounding box center [864, 210] width 10 height 10
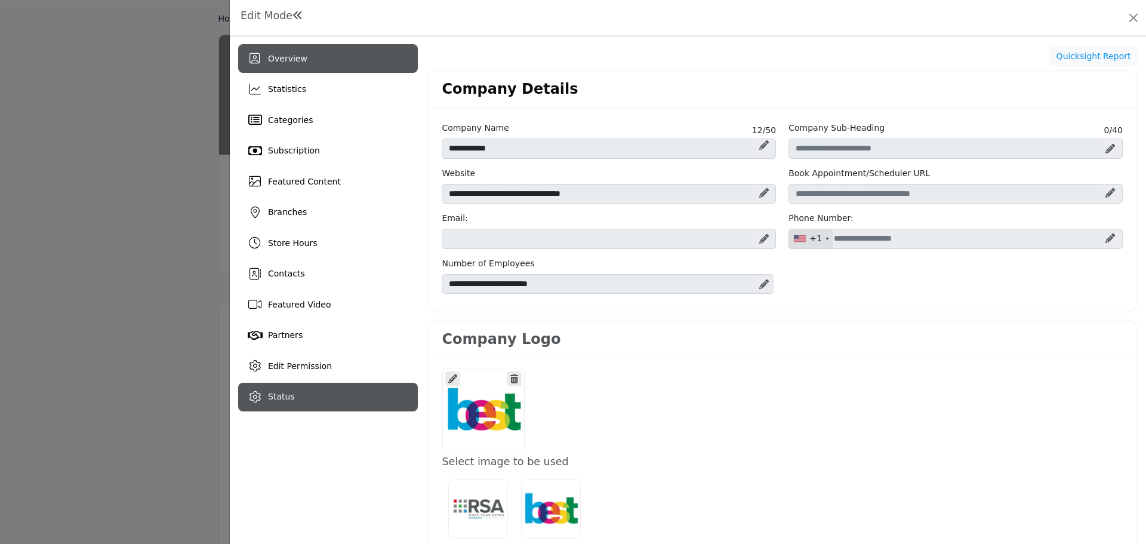
click at [281, 396] on span "Status" at bounding box center [281, 397] width 27 height 10
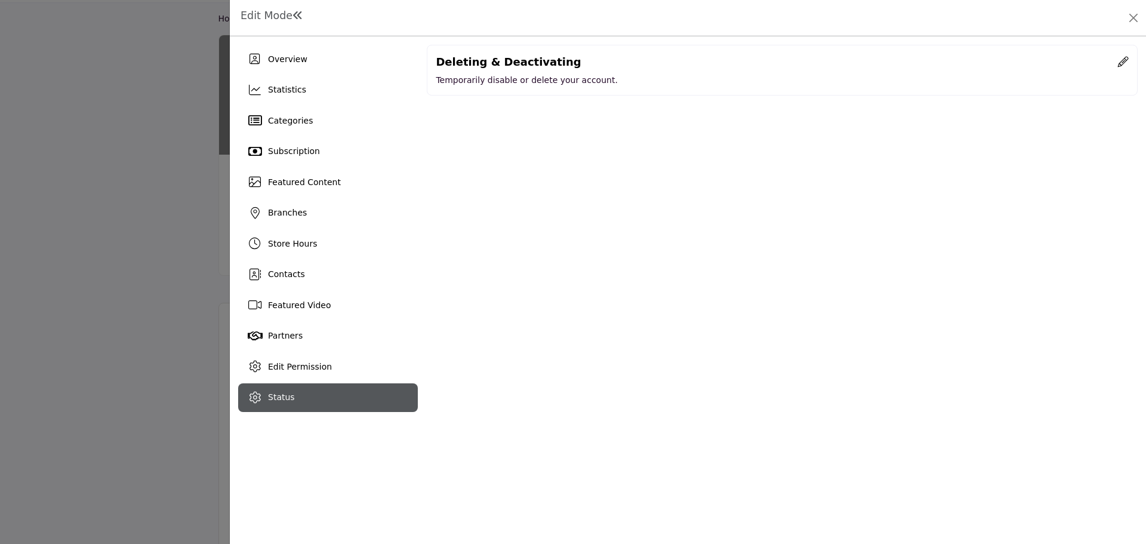
click at [1119, 61] on icon at bounding box center [1123, 61] width 11 height 11
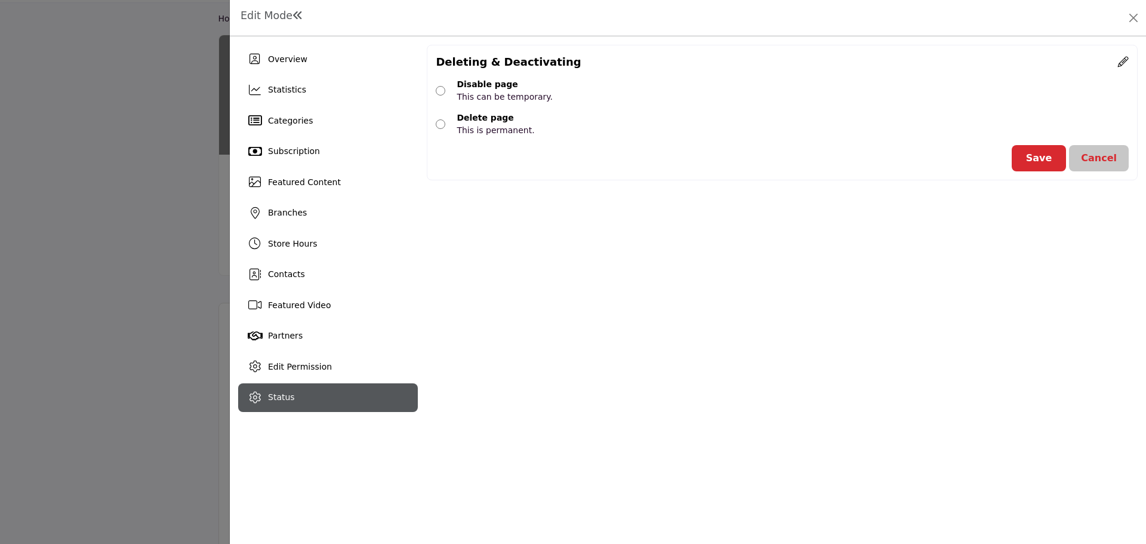
click at [1054, 158] on button "Save" at bounding box center [1039, 158] width 55 height 26
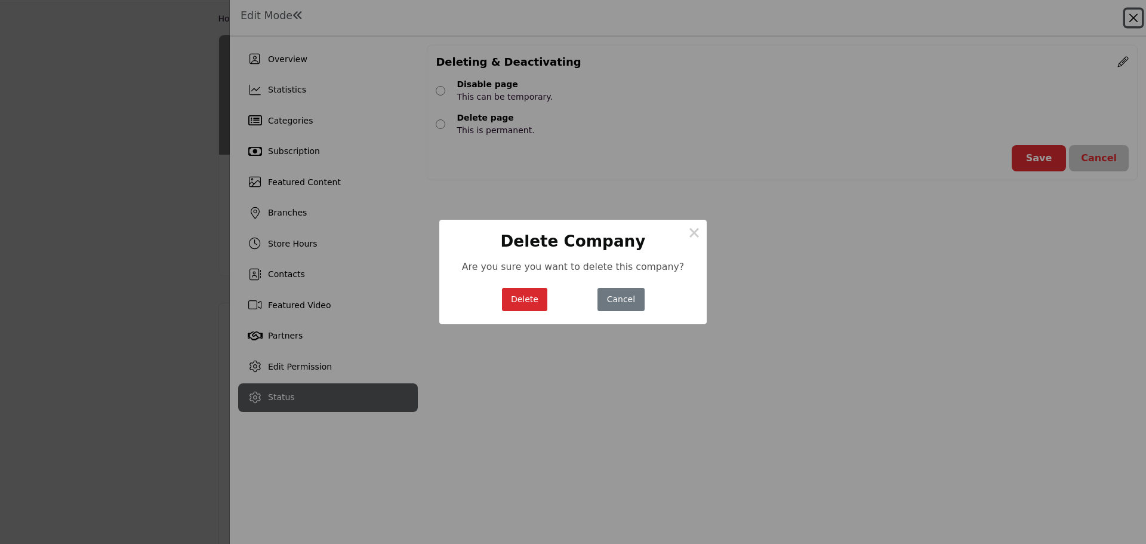
click at [536, 294] on button "Delete" at bounding box center [525, 299] width 46 height 23
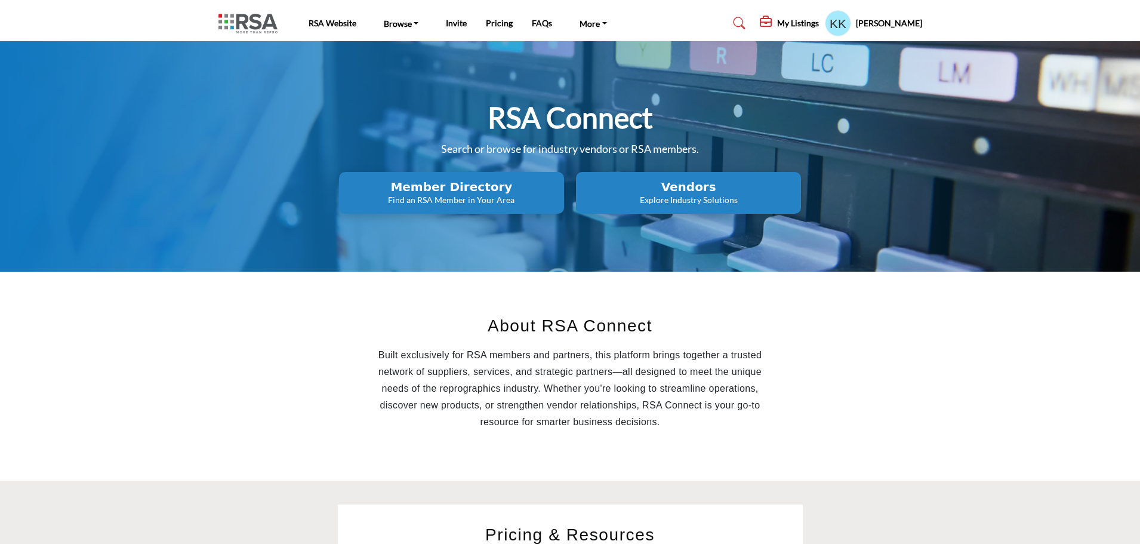
click at [461, 196] on p "Find an RSA Member in Your Area" at bounding box center [452, 200] width 218 height 12
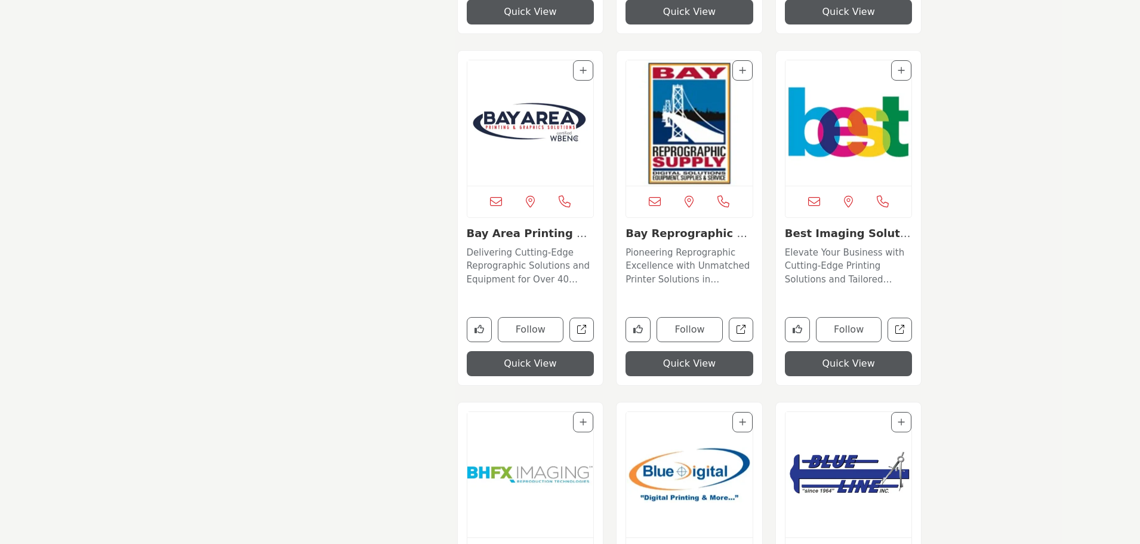
scroll to position [1373, 0]
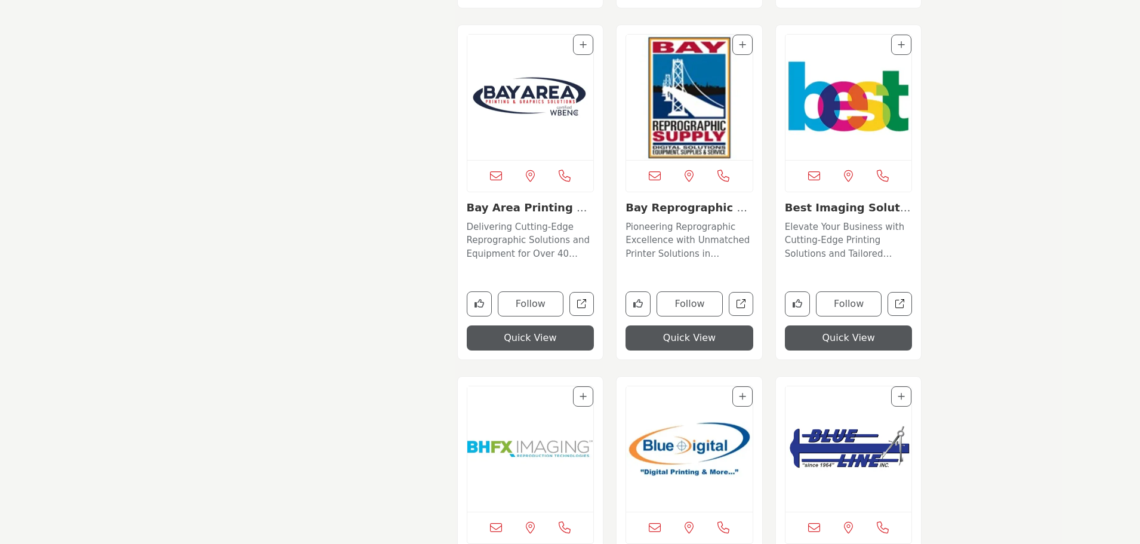
click at [850, 115] on img "Open Listing in new tab" at bounding box center [849, 97] width 127 height 125
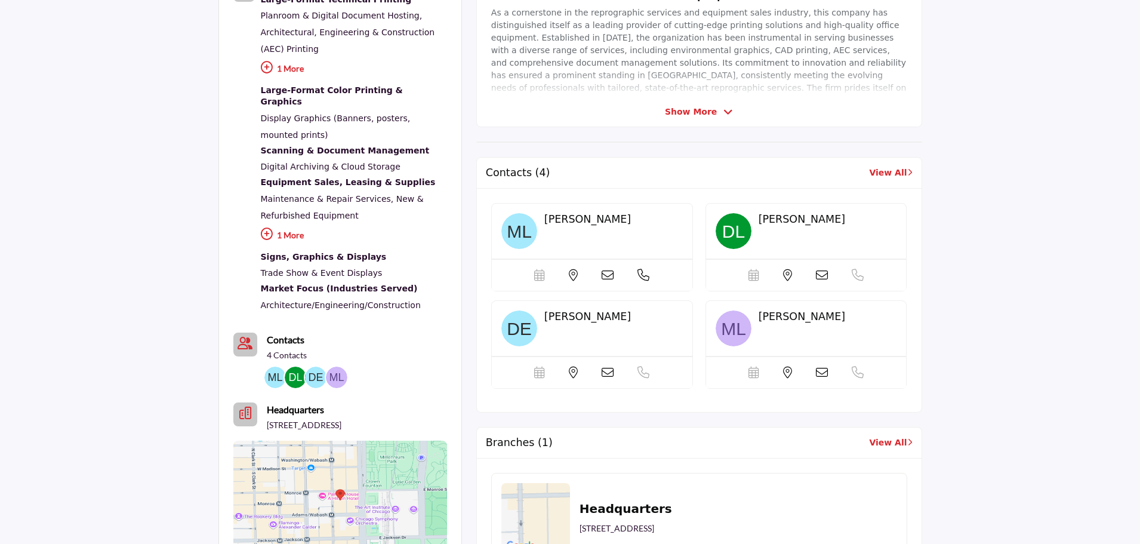
scroll to position [418, 0]
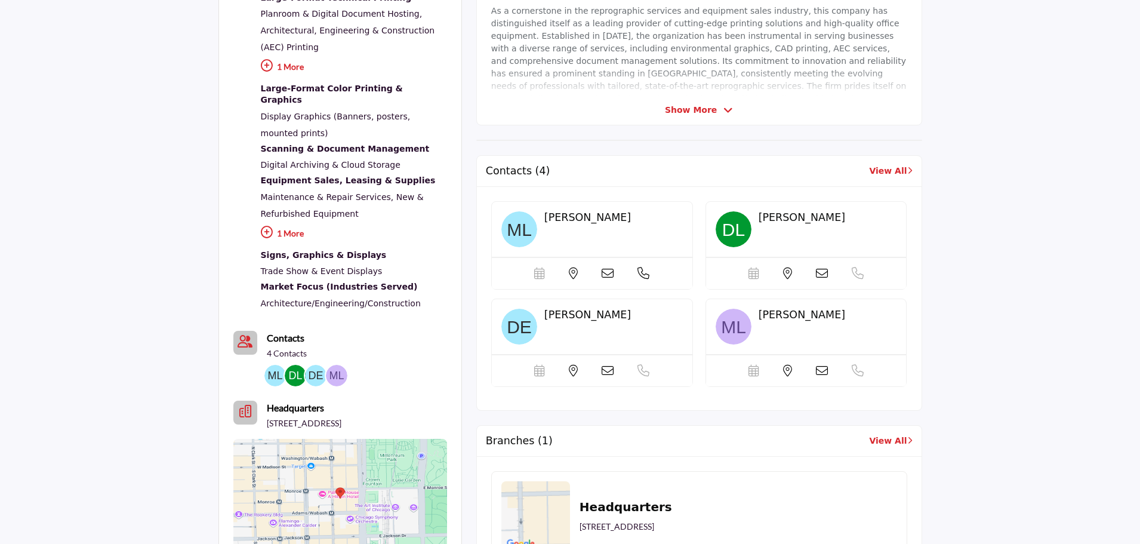
click at [557, 216] on span "[PERSON_NAME]" at bounding box center [588, 217] width 87 height 12
click at [519, 230] on img at bounding box center [520, 229] width 36 height 36
click at [642, 275] on icon at bounding box center [644, 273] width 12 height 12
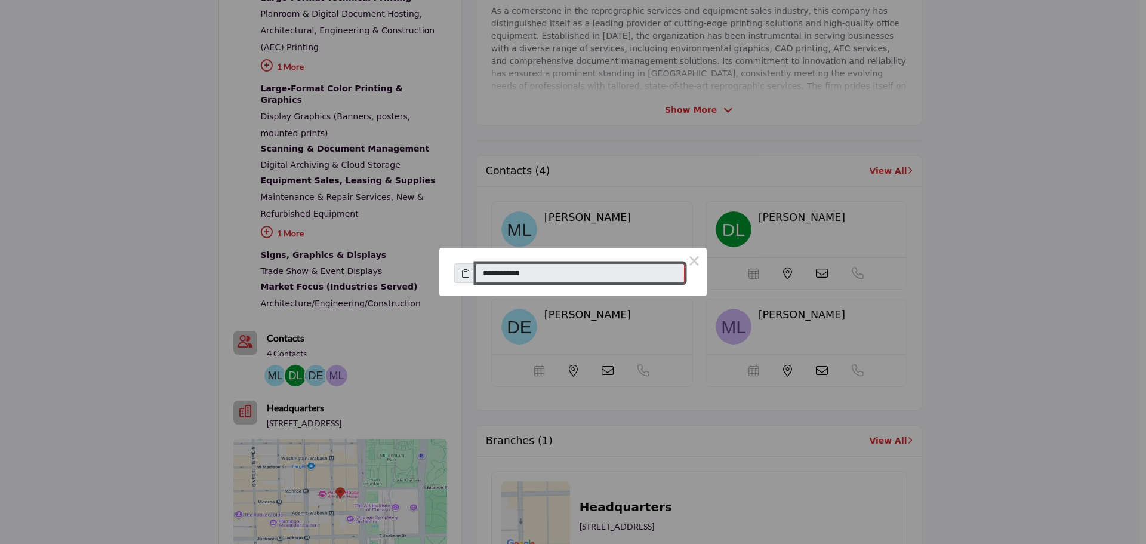
drag, startPoint x: 567, startPoint y: 275, endPoint x: 454, endPoint y: 266, distance: 113.2
click at [454, 266] on div "**********" at bounding box center [573, 270] width 238 height 26
click at [706, 137] on div "**********" at bounding box center [573, 272] width 1146 height 544
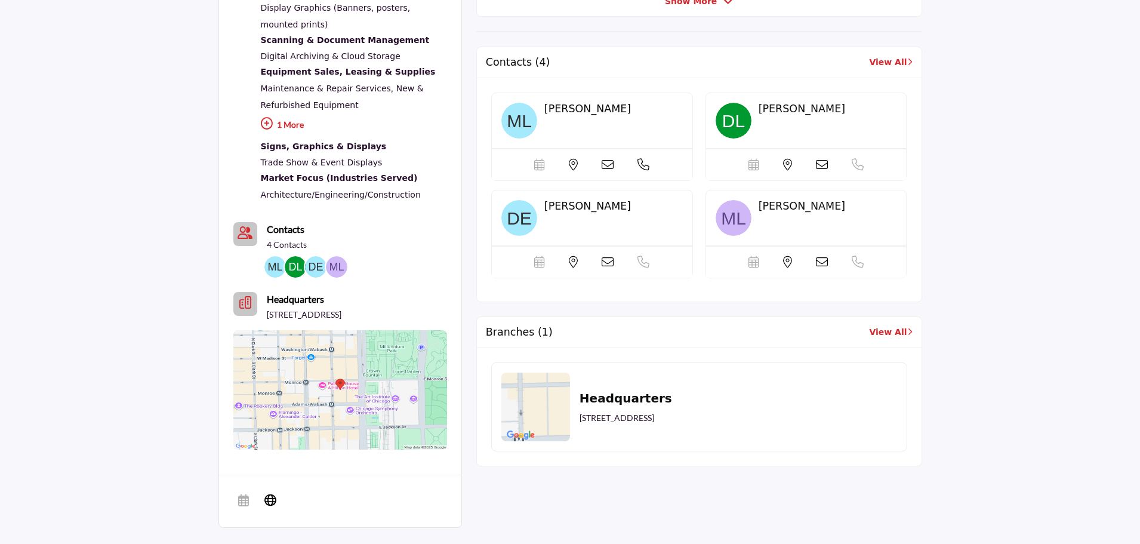
scroll to position [657, 0]
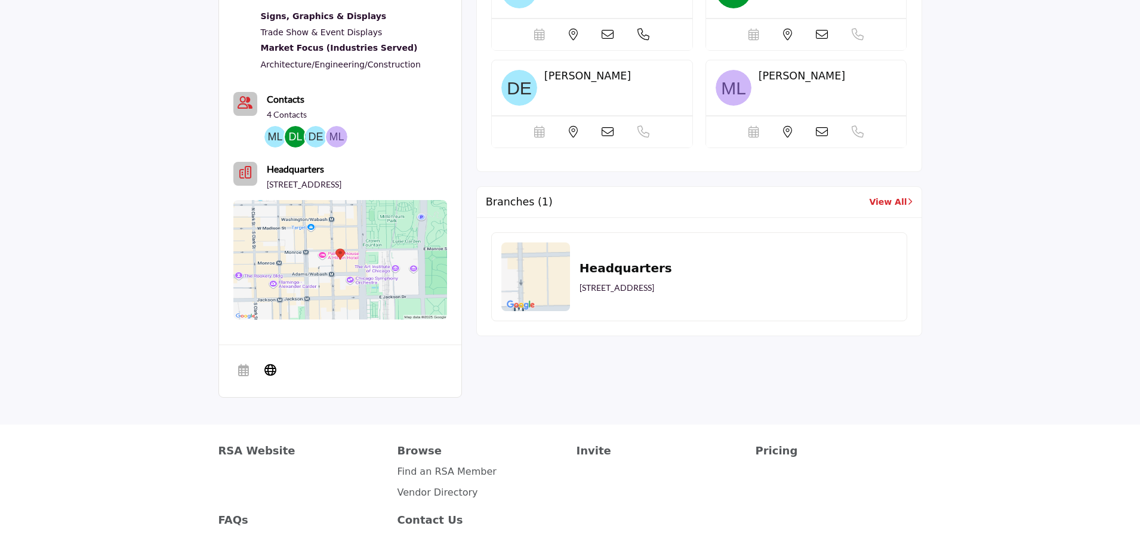
click at [882, 200] on link "View All" at bounding box center [890, 202] width 43 height 13
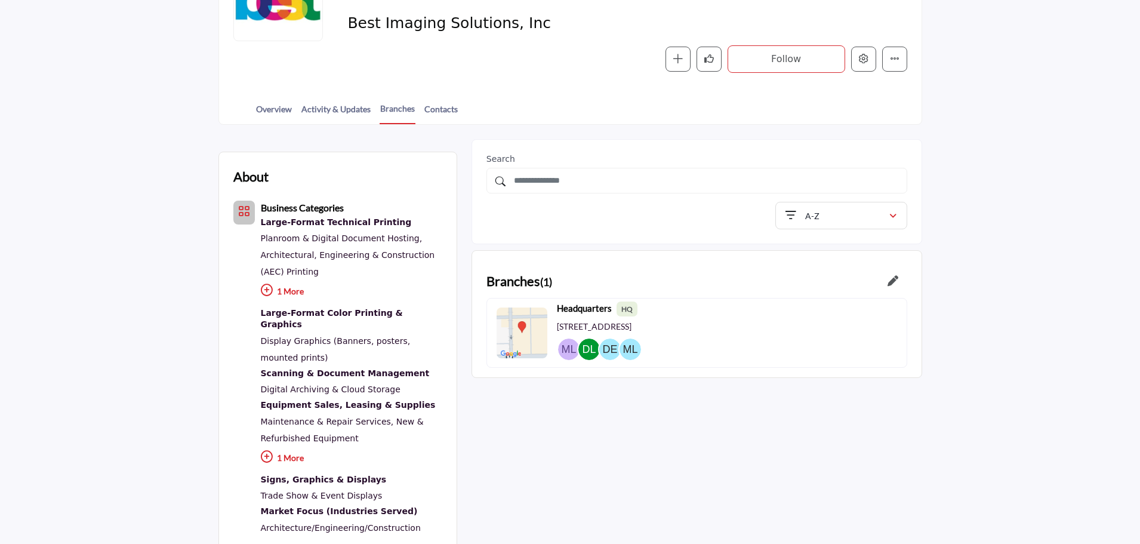
scroll to position [179, 0]
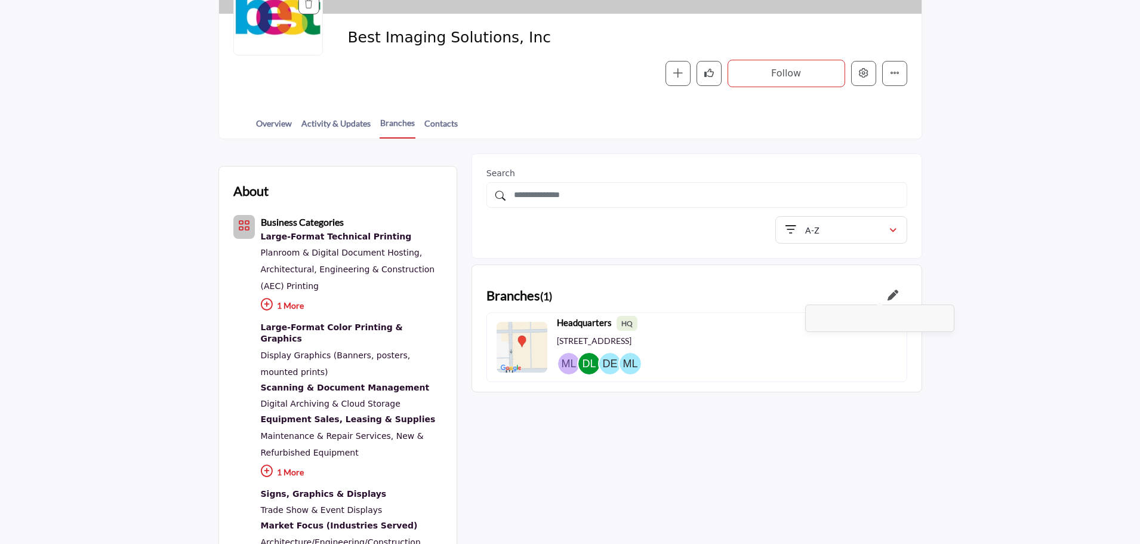
click at [893, 292] on div at bounding box center [893, 297] width 11 height 14
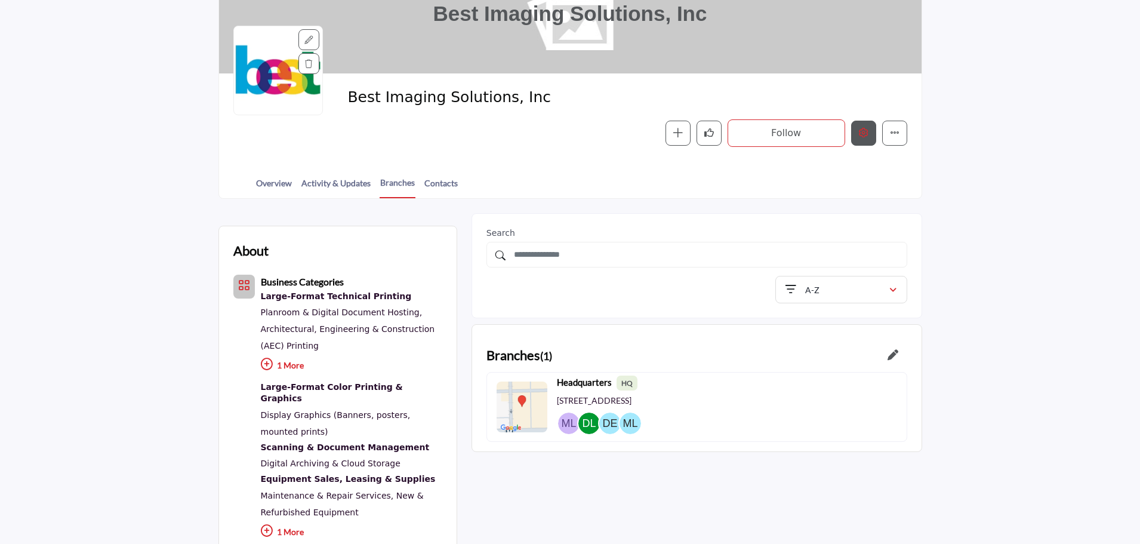
click at [863, 131] on icon "Edit company" at bounding box center [864, 133] width 10 height 10
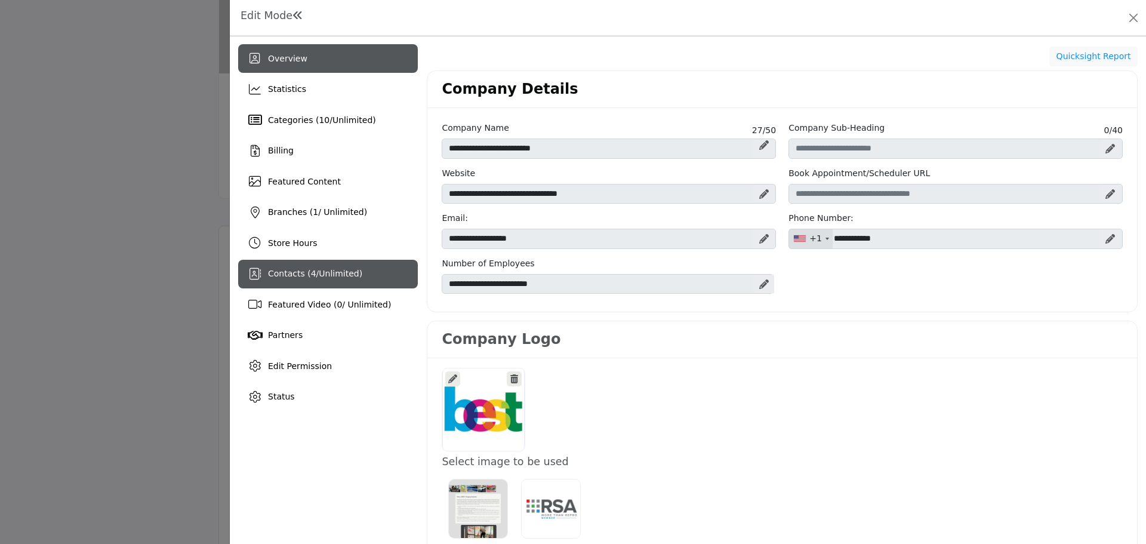
click at [272, 275] on span "Contacts ( 4 / Unlimited )" at bounding box center [315, 274] width 94 height 10
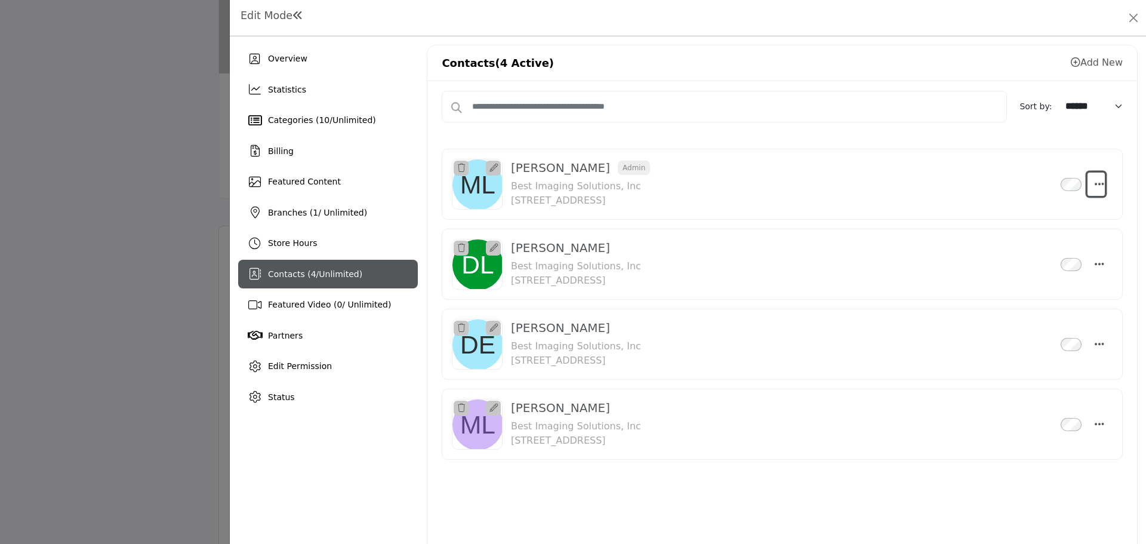
click at [1095, 182] on icon "Select Droddown options" at bounding box center [1100, 184] width 10 height 11
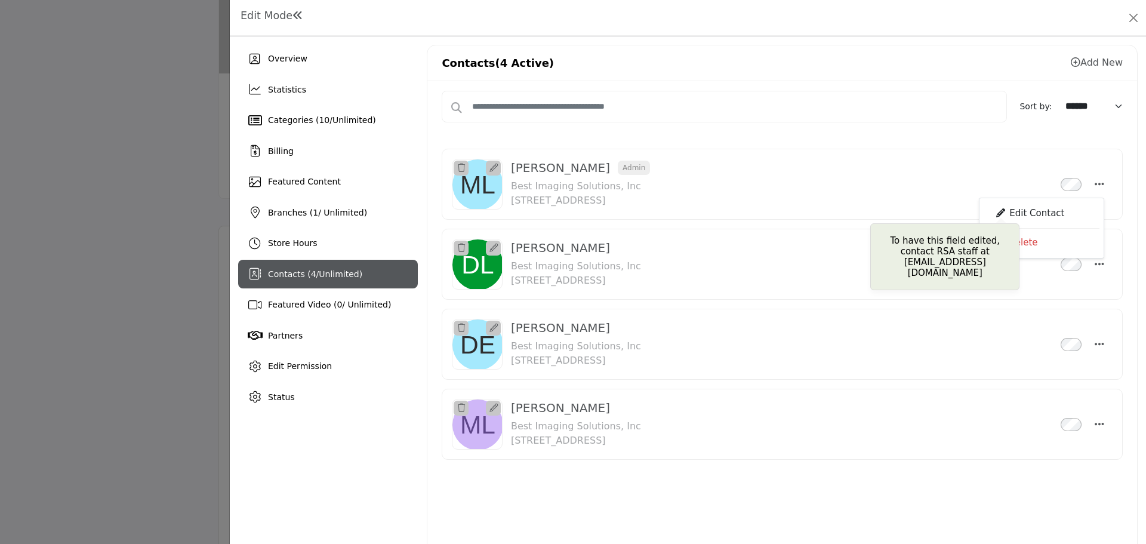
click at [1034, 210] on div "Edit Contact" at bounding box center [1042, 213] width 116 height 23
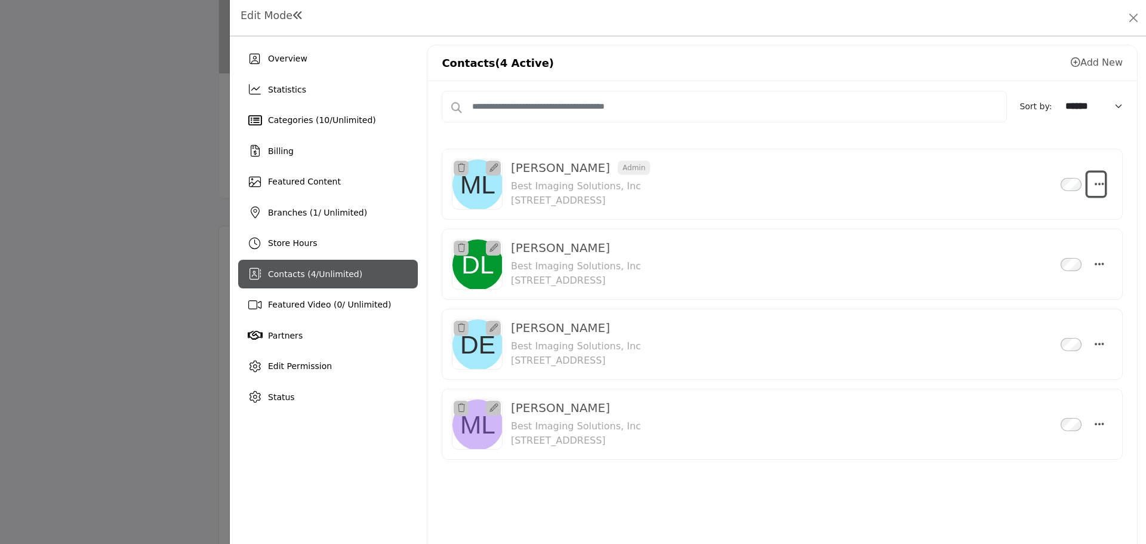
click at [1095, 183] on icon "Select Droddown options" at bounding box center [1100, 184] width 10 height 11
click at [1139, 17] on button "Close" at bounding box center [1133, 18] width 17 height 17
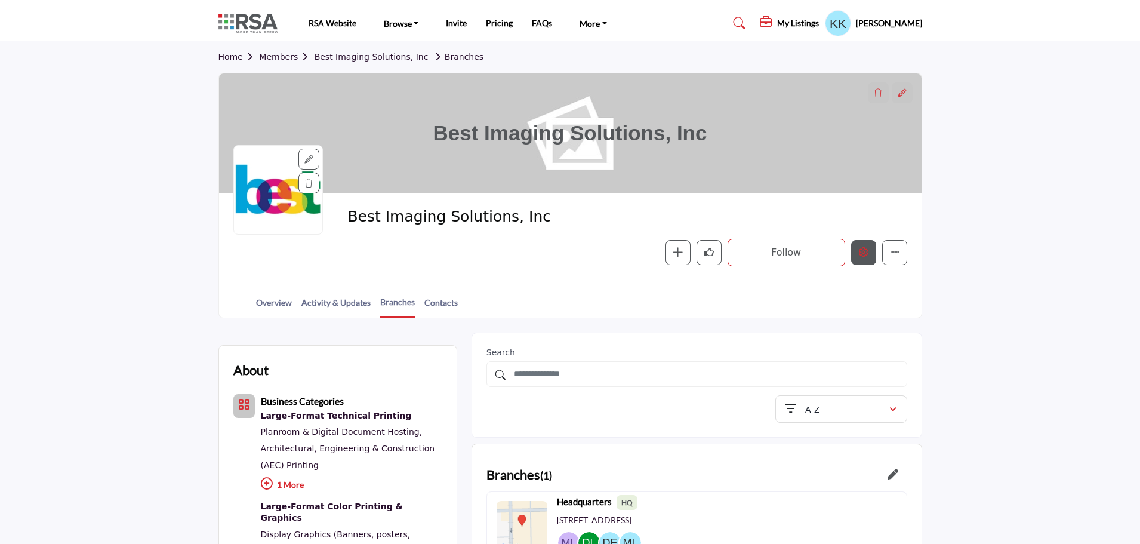
click at [868, 245] on button "Edit company" at bounding box center [863, 252] width 25 height 25
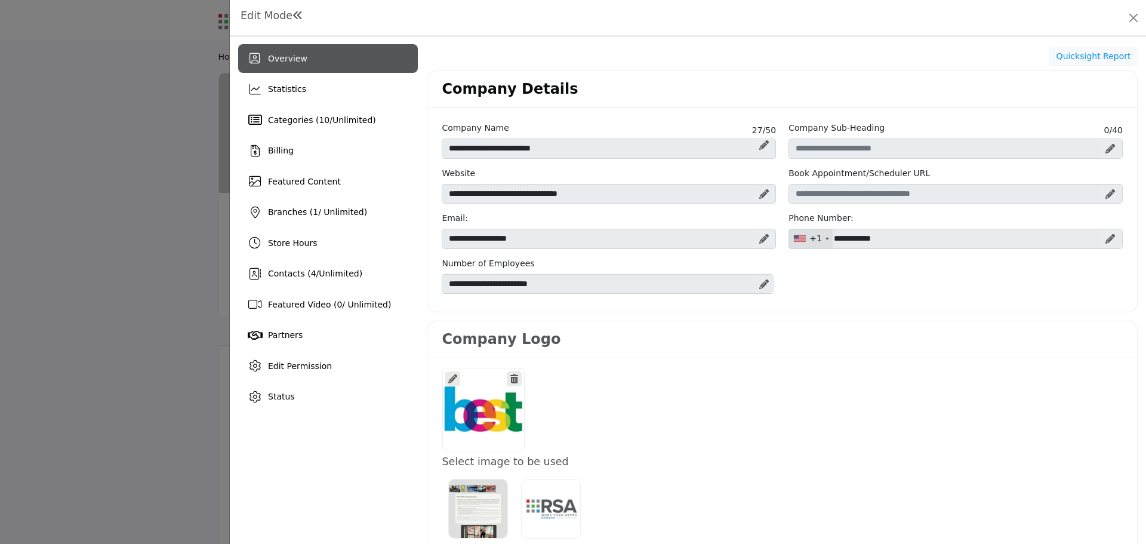
click at [1106, 238] on icon at bounding box center [1111, 239] width 10 height 10
drag, startPoint x: 905, startPoint y: 238, endPoint x: 816, endPoint y: 229, distance: 88.8
click at [816, 229] on div "+1 [GEOGRAPHIC_DATA] ([GEOGRAPHIC_DATA]) +1 [GEOGRAPHIC_DATA] ([GEOGRAPHIC_DATA…" at bounding box center [956, 239] width 334 height 20
type input "**********"
click at [1099, 237] on icon at bounding box center [1103, 240] width 8 height 10
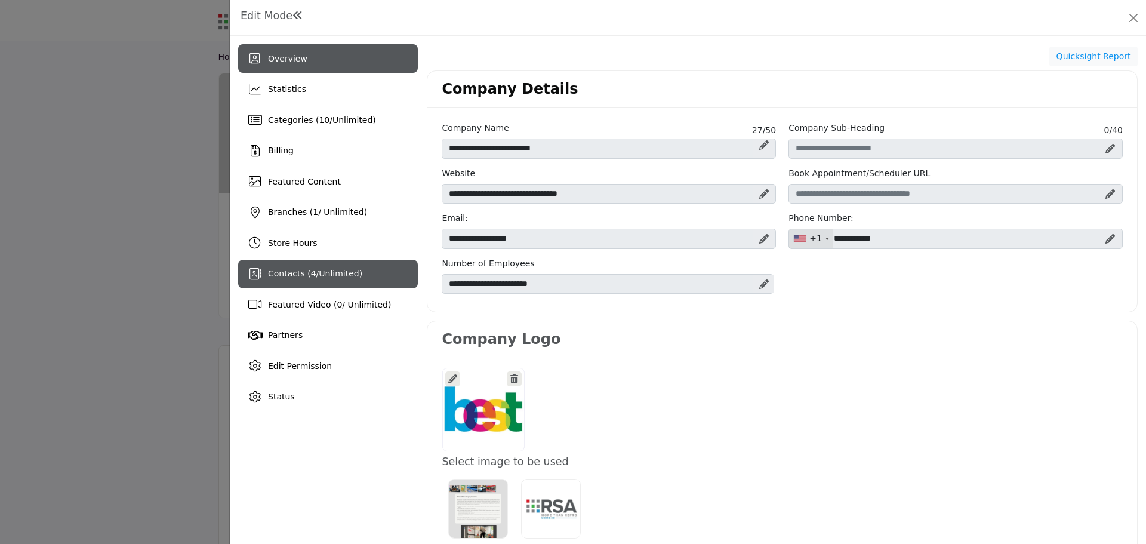
click at [256, 274] on icon at bounding box center [255, 274] width 12 height 12
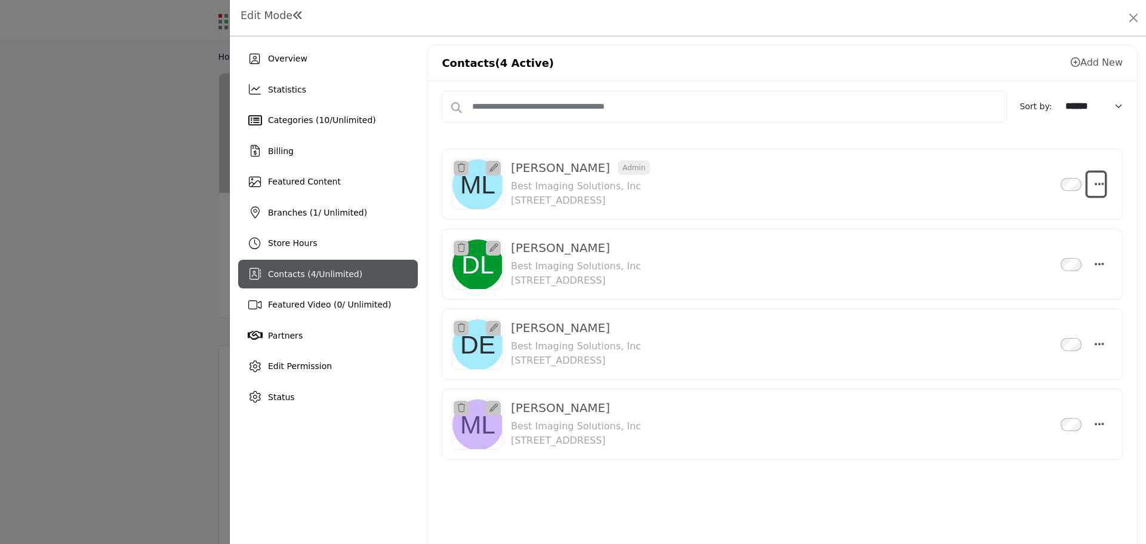
click at [1096, 182] on icon "Select Droddown options" at bounding box center [1100, 184] width 10 height 11
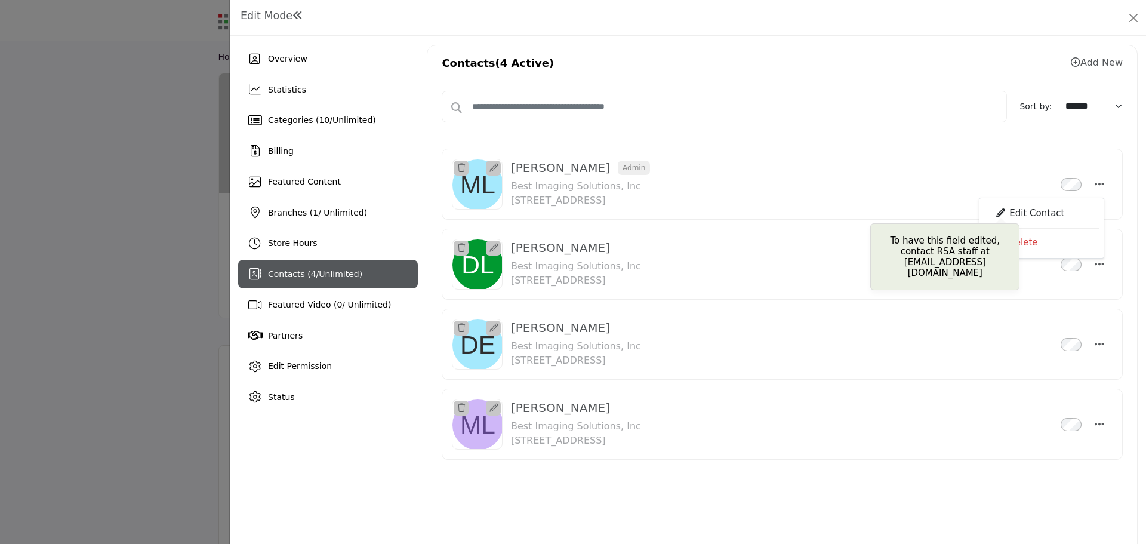
click at [1022, 209] on div "Edit Contact" at bounding box center [1042, 213] width 116 height 23
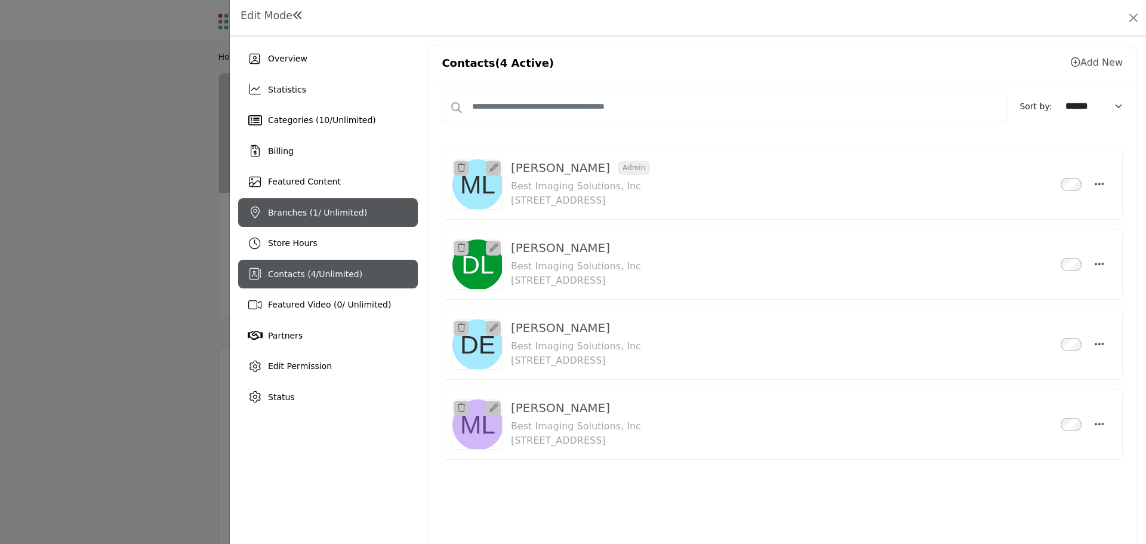
click at [336, 214] on span "Branches ( 1 / Unlimited)" at bounding box center [317, 213] width 99 height 10
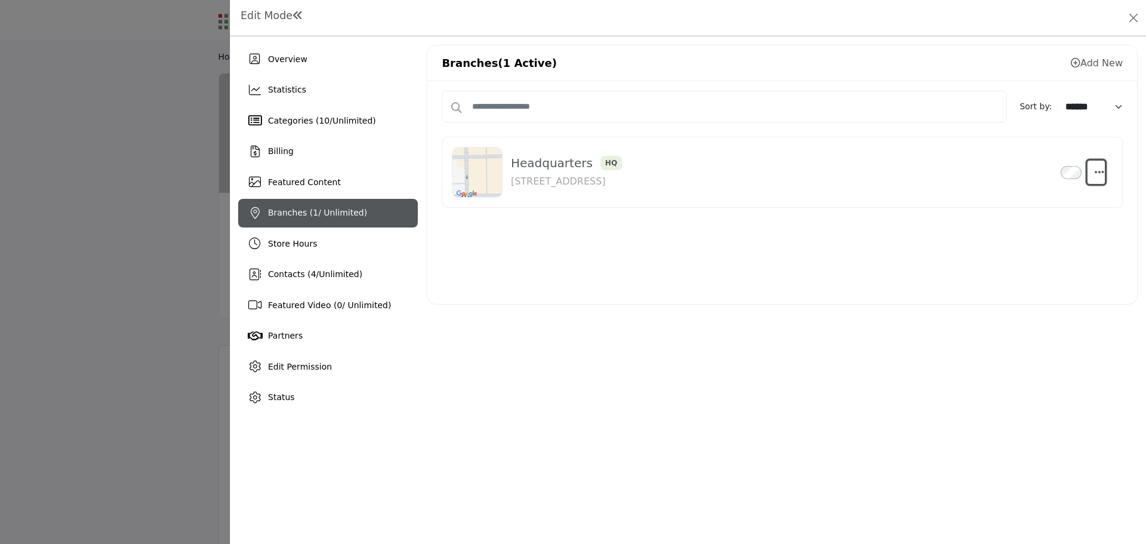
click at [1097, 169] on icon "button" at bounding box center [1100, 172] width 10 height 11
click at [1011, 228] on link "Edit" at bounding box center [1042, 229] width 116 height 21
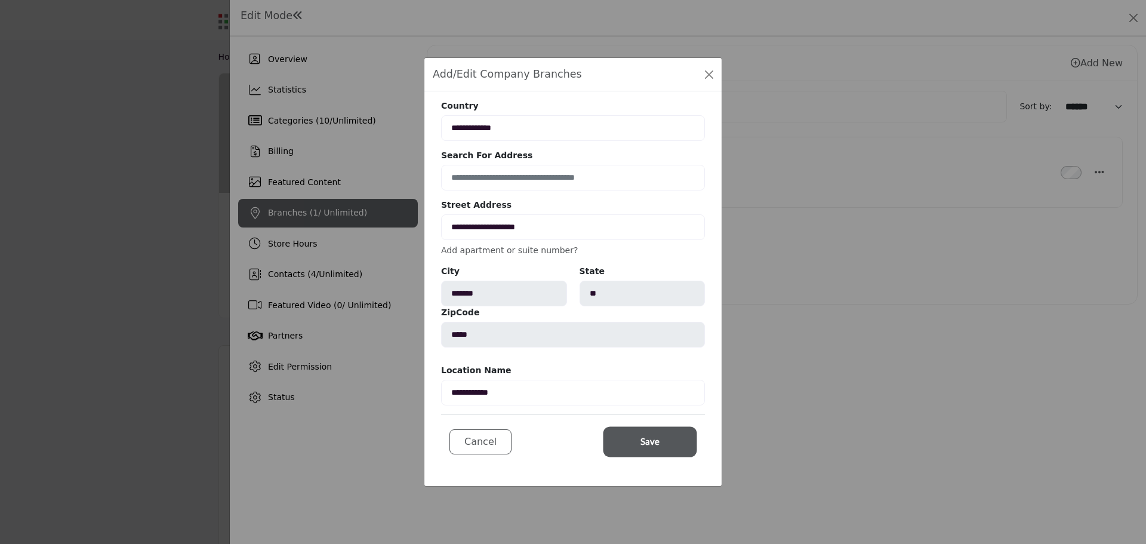
click at [625, 444] on button "Save" at bounding box center [650, 442] width 90 height 26
